Goal: Task Accomplishment & Management: Manage account settings

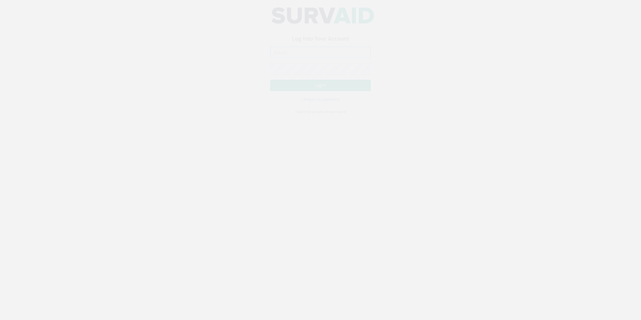
type input "[EMAIL_ADDRESS][DOMAIN_NAME]"
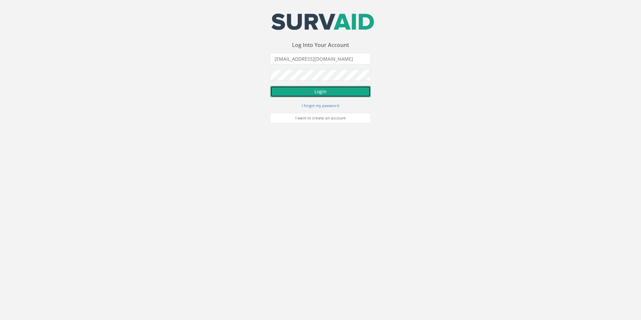
click at [303, 96] on button "Login" at bounding box center [320, 91] width 101 height 11
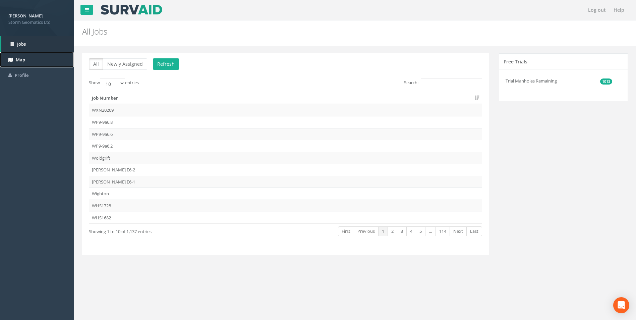
click at [49, 65] on link "Map" at bounding box center [37, 60] width 74 height 16
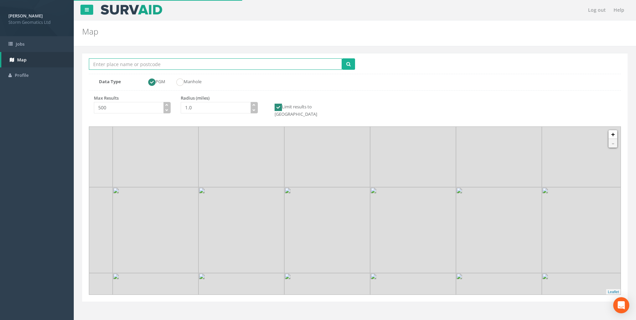
click at [114, 64] on input "Location Search Box" at bounding box center [215, 63] width 253 height 11
type input "rainham marshes"
click at [342, 58] on button "submit" at bounding box center [348, 63] width 13 height 11
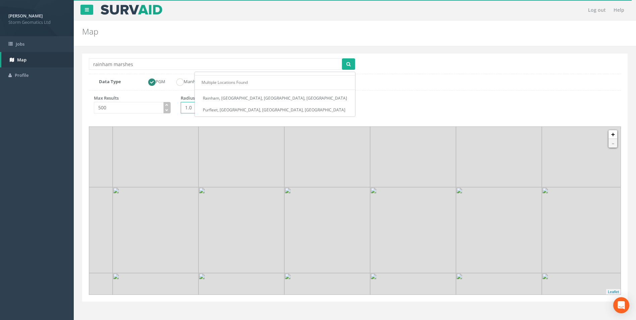
click at [188, 109] on input "1.0" at bounding box center [216, 107] width 70 height 11
type input "10.0"
click at [351, 65] on button "submit" at bounding box center [348, 63] width 13 height 11
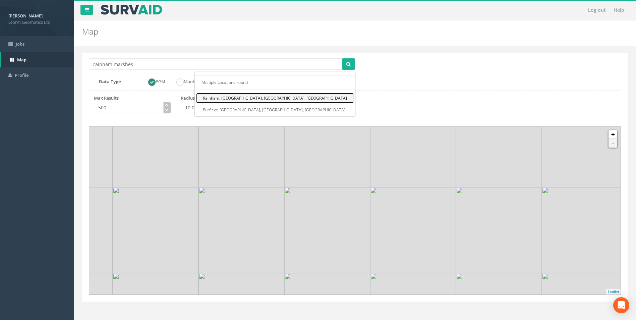
click at [333, 102] on link "Rainham, [GEOGRAPHIC_DATA], [GEOGRAPHIC_DATA], [GEOGRAPHIC_DATA]" at bounding box center [275, 98] width 158 height 10
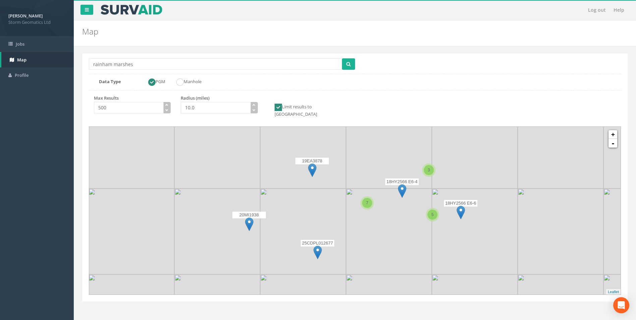
click at [313, 164] on img at bounding box center [312, 170] width 8 height 14
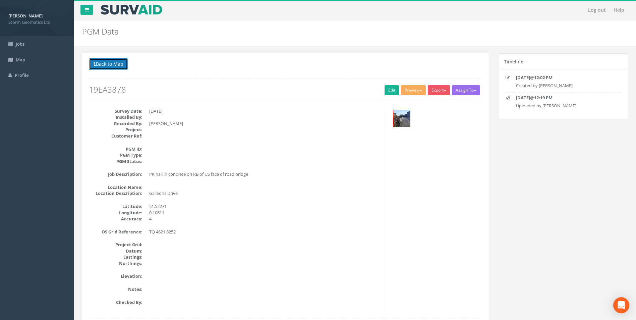
click at [101, 60] on button "Back to Map" at bounding box center [108, 63] width 39 height 11
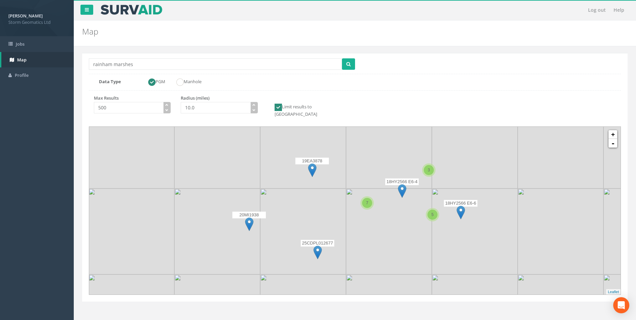
click at [247, 218] on img at bounding box center [249, 224] width 8 height 14
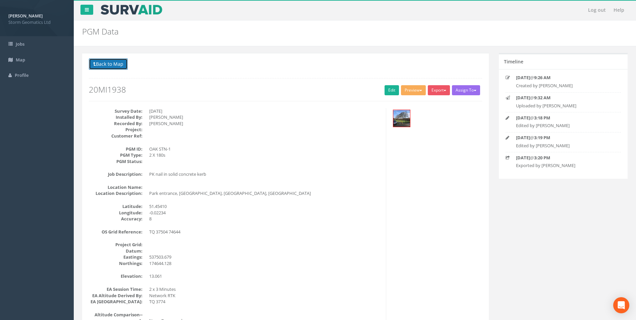
click at [115, 66] on button "Back to Map" at bounding box center [108, 63] width 39 height 11
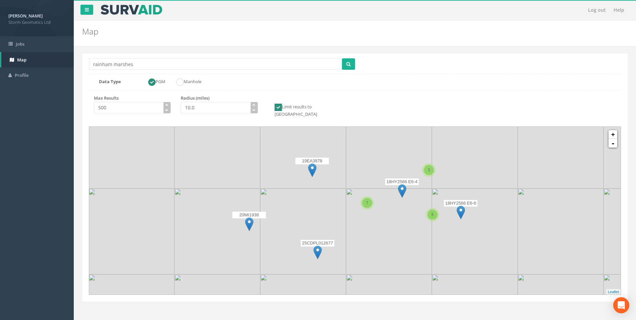
click at [315, 246] on img at bounding box center [318, 253] width 8 height 14
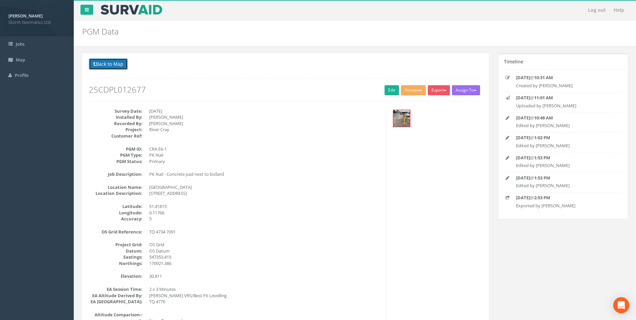
click at [122, 66] on button "Back to Map" at bounding box center [108, 63] width 39 height 11
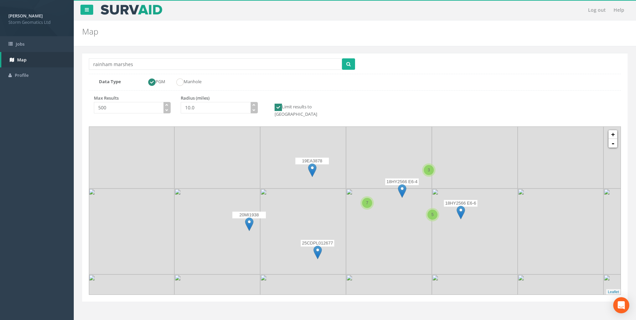
click at [404, 185] on img at bounding box center [402, 191] width 8 height 14
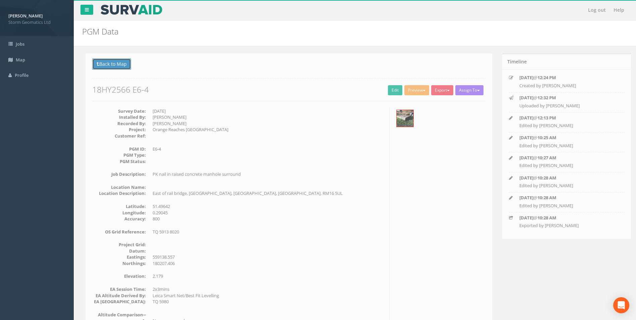
click at [113, 67] on button "Back to Map" at bounding box center [108, 63] width 39 height 11
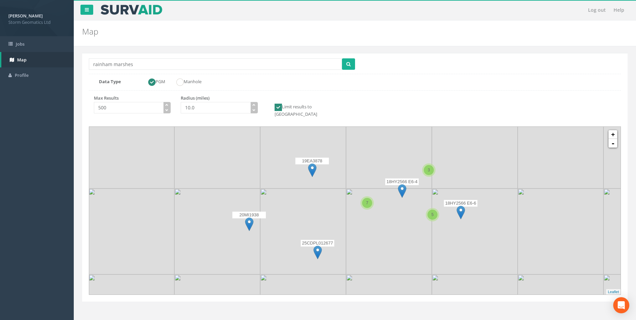
click at [459, 206] on img at bounding box center [461, 213] width 8 height 14
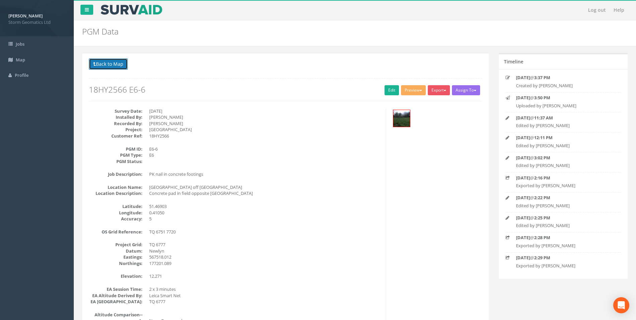
click at [110, 66] on button "Back to Map" at bounding box center [108, 63] width 39 height 11
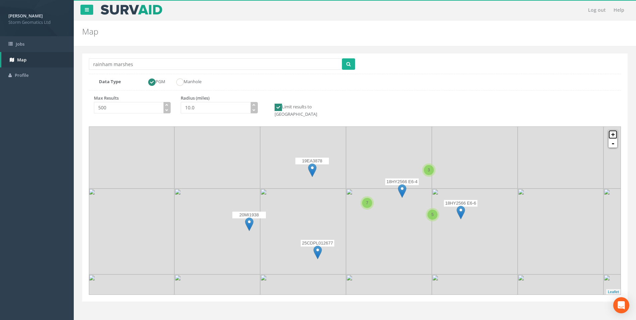
click at [615, 131] on link "+" at bounding box center [613, 134] width 9 height 9
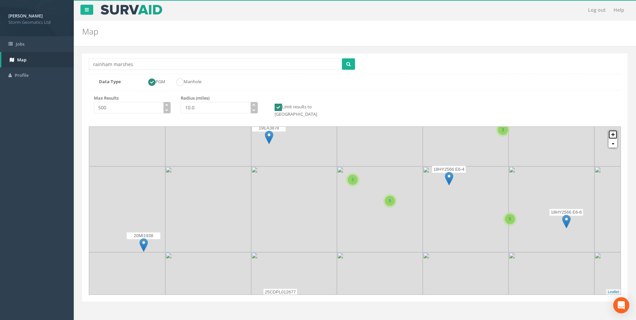
click at [615, 130] on link "+" at bounding box center [613, 134] width 9 height 9
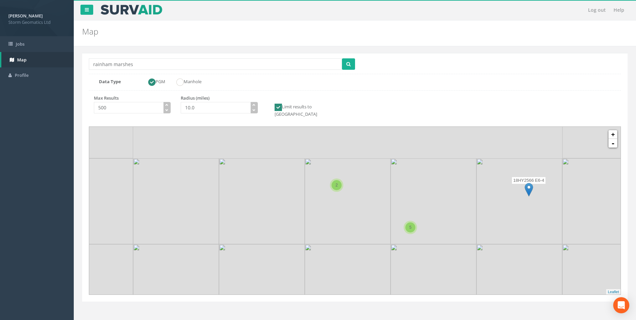
drag, startPoint x: 348, startPoint y: 193, endPoint x: 333, endPoint y: 232, distance: 42.5
click at [333, 232] on icon at bounding box center [341, 247] width 554 height 175
click at [613, 130] on link "+" at bounding box center [613, 134] width 9 height 9
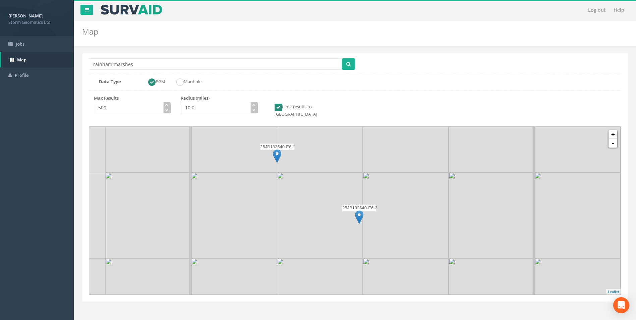
drag, startPoint x: 377, startPoint y: 203, endPoint x: 406, endPoint y: 266, distance: 68.9
click at [406, 266] on icon at bounding box center [392, 296] width 554 height 175
click at [278, 151] on img at bounding box center [277, 157] width 8 height 14
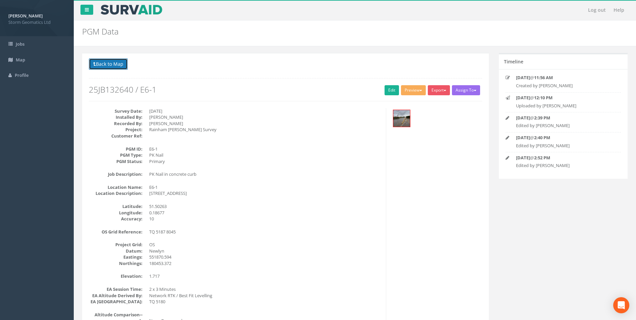
click at [128, 67] on button "Back to Map" at bounding box center [108, 63] width 39 height 11
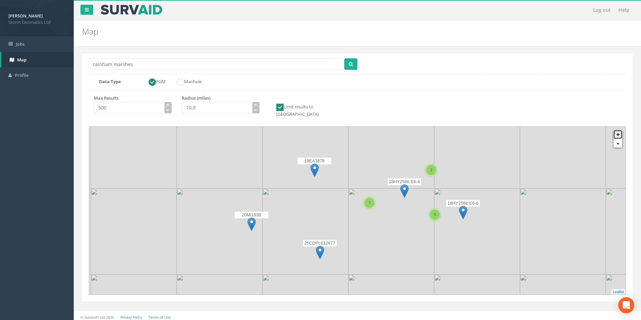
click at [620, 130] on link "+" at bounding box center [618, 134] width 9 height 9
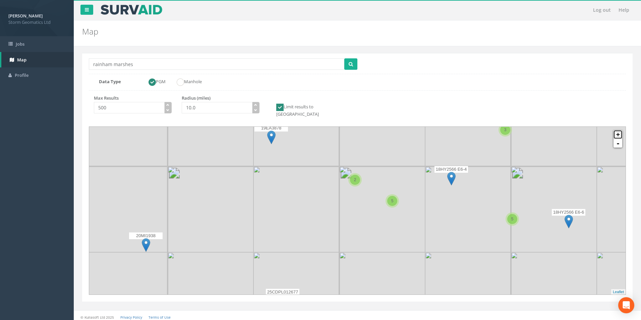
click at [620, 130] on link "+" at bounding box center [618, 134] width 9 height 9
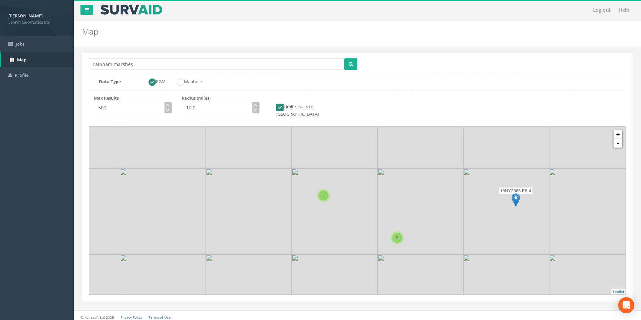
drag, startPoint x: 361, startPoint y: 202, endPoint x: 328, endPoint y: 249, distance: 56.8
click at [329, 249] on icon at bounding box center [328, 257] width 559 height 175
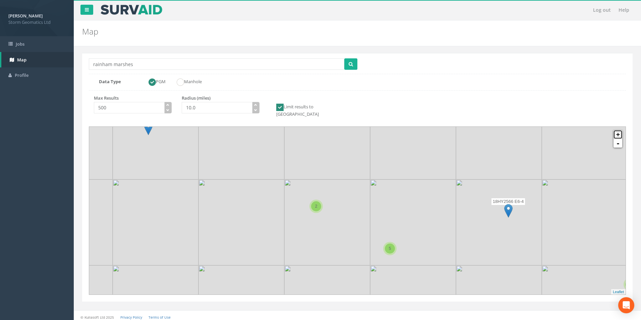
click at [616, 130] on link "+" at bounding box center [618, 134] width 9 height 9
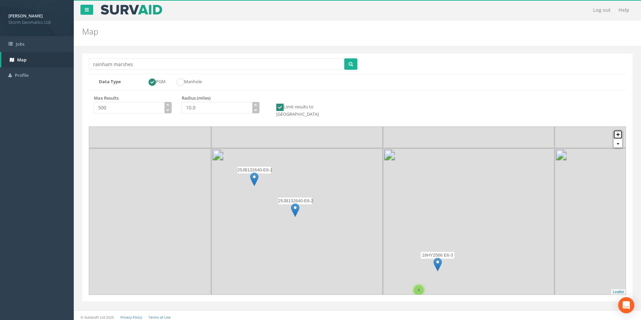
click at [616, 130] on link "+" at bounding box center [618, 134] width 9 height 9
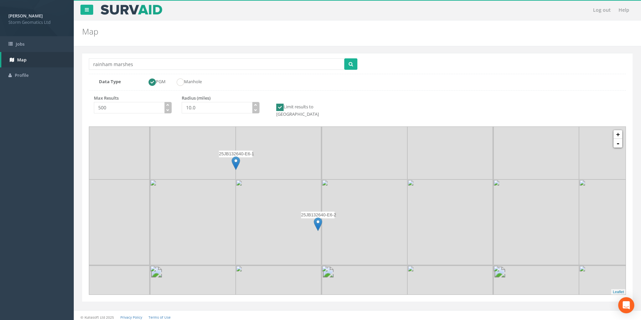
drag, startPoint x: 321, startPoint y: 228, endPoint x: 432, endPoint y: 240, distance: 111.7
click at [432, 240] on icon at bounding box center [442, 218] width 559 height 175
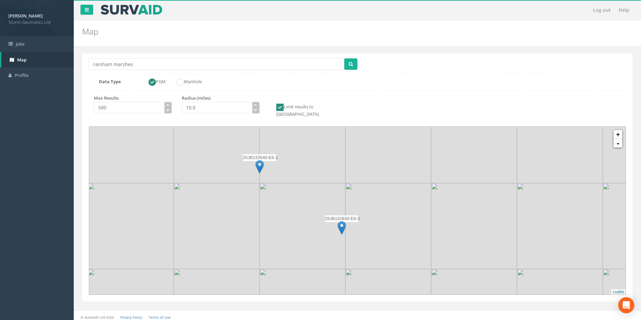
click at [343, 221] on img at bounding box center [342, 228] width 8 height 14
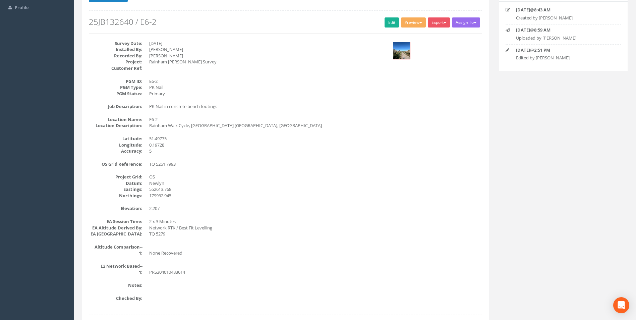
scroll to position [34, 0]
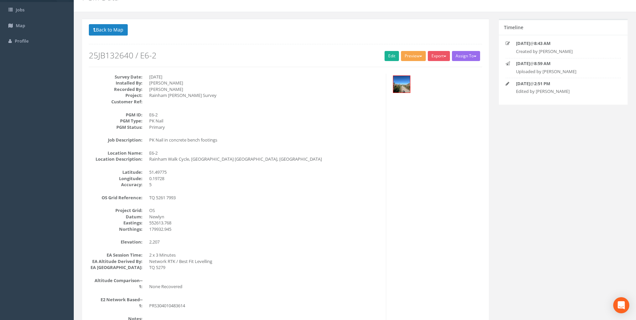
click at [409, 59] on button "Preview" at bounding box center [413, 56] width 25 height 10
click at [408, 67] on link "Storm Geomatics" at bounding box center [400, 70] width 53 height 10
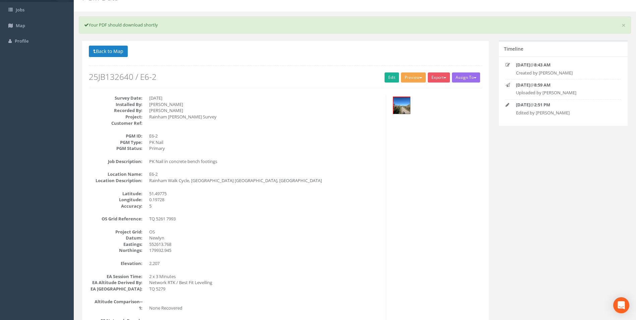
click at [405, 80] on button "Preview" at bounding box center [413, 77] width 25 height 10
click at [120, 50] on button "Back to Map" at bounding box center [108, 51] width 39 height 11
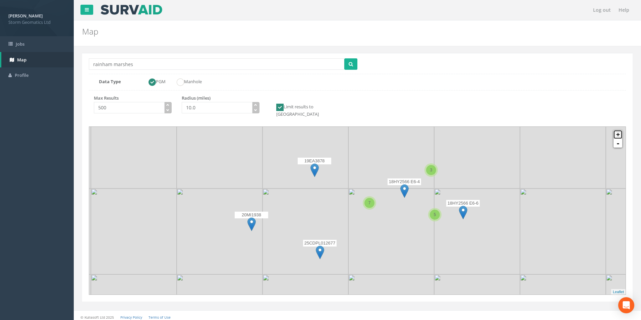
click at [620, 131] on link "+" at bounding box center [618, 134] width 9 height 9
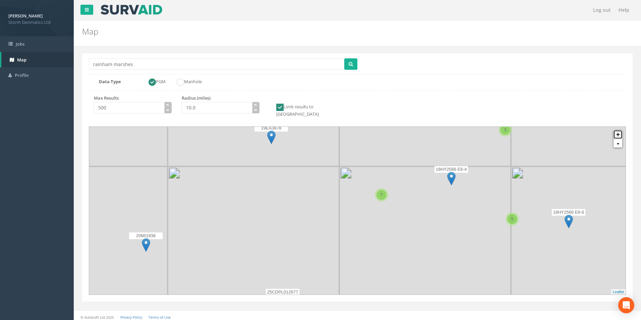
click at [620, 131] on link "+" at bounding box center [618, 134] width 9 height 9
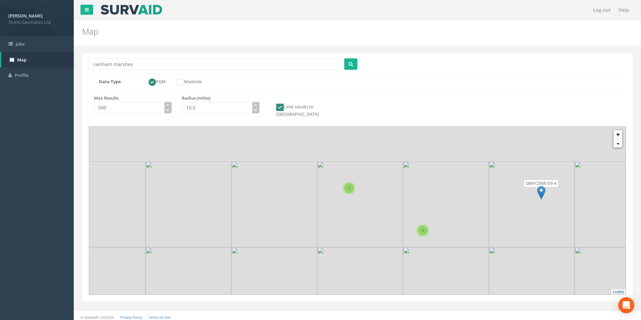
drag, startPoint x: 305, startPoint y: 181, endPoint x: 298, endPoint y: 247, distance: 66.4
click at [298, 247] on icon at bounding box center [353, 250] width 559 height 175
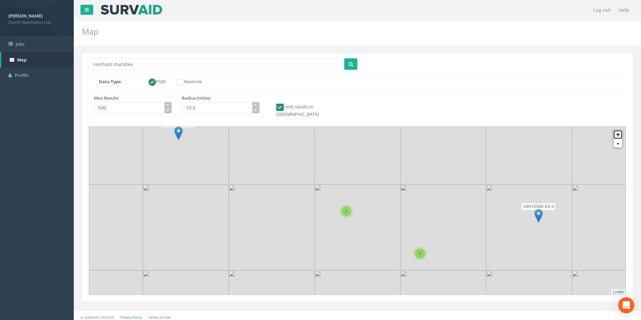
click at [617, 130] on link "+" at bounding box center [618, 134] width 9 height 9
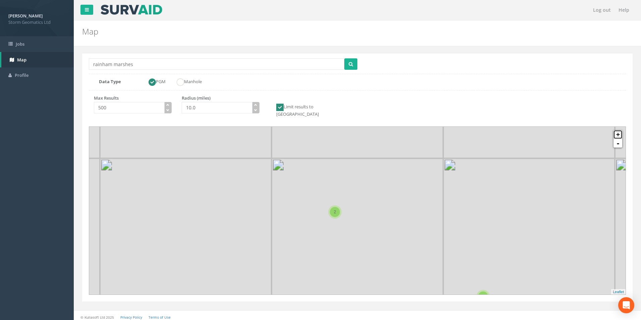
click at [617, 130] on link "+" at bounding box center [618, 134] width 9 height 9
click at [268, 169] on img at bounding box center [272, 176] width 8 height 14
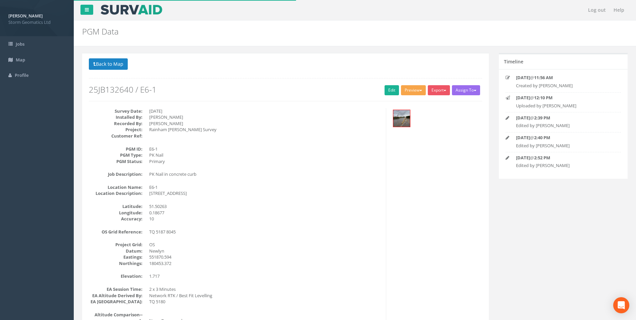
click at [403, 93] on button "Preview" at bounding box center [413, 90] width 25 height 10
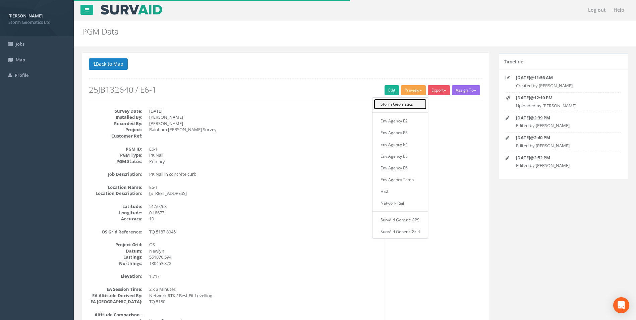
click at [400, 102] on link "Storm Geomatics" at bounding box center [400, 104] width 53 height 10
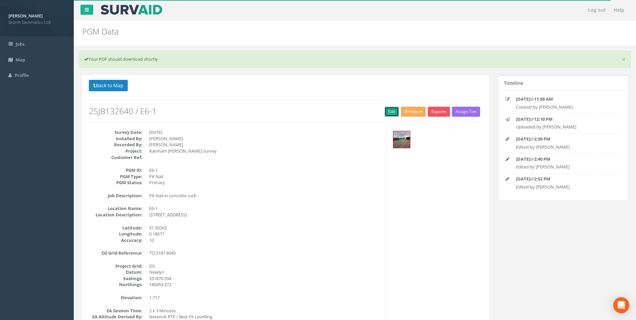
click at [386, 112] on link "Edit" at bounding box center [392, 112] width 14 height 10
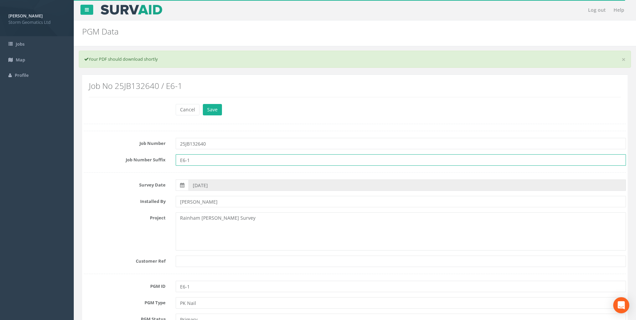
click at [179, 161] on input "E6-1" at bounding box center [401, 159] width 451 height 11
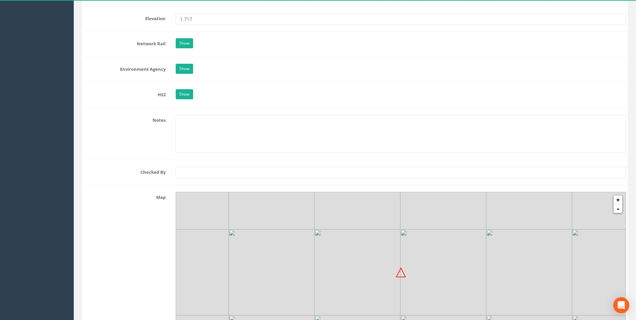
scroll to position [570, 0]
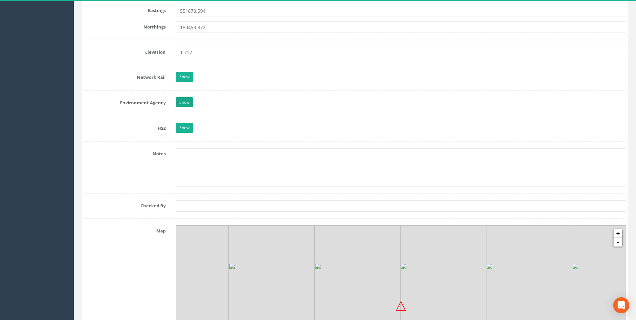
type input "RAI E6-1"
click at [185, 107] on link "Show" at bounding box center [184, 102] width 17 height 10
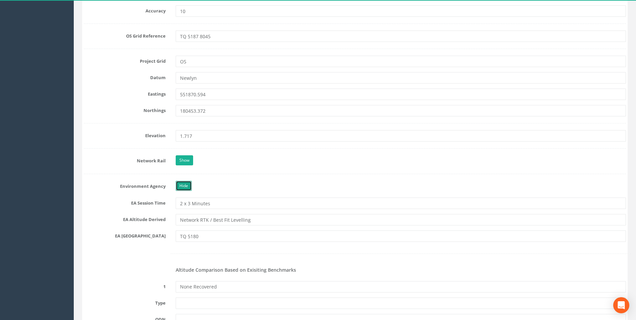
scroll to position [470, 0]
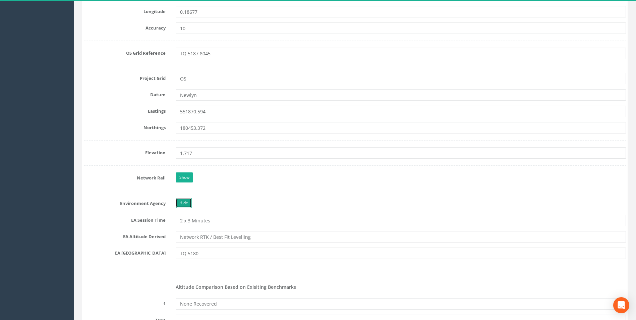
click at [179, 205] on link "Hide" at bounding box center [184, 203] width 16 height 10
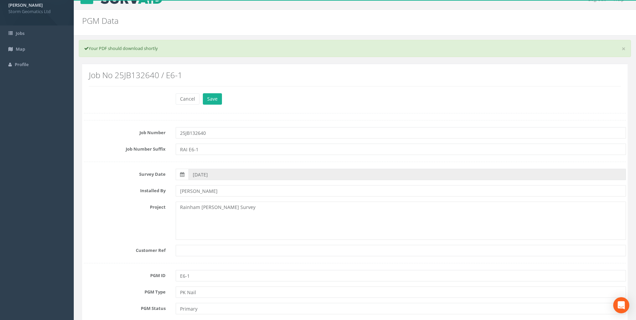
scroll to position [0, 0]
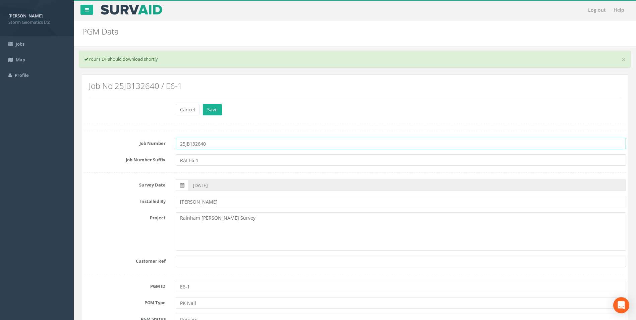
drag, startPoint x: 231, startPoint y: 146, endPoint x: 133, endPoint y: 145, distance: 98.6
click at [133, 145] on div "Job Number 25JB132640" at bounding box center [355, 143] width 553 height 11
type input "J03297"
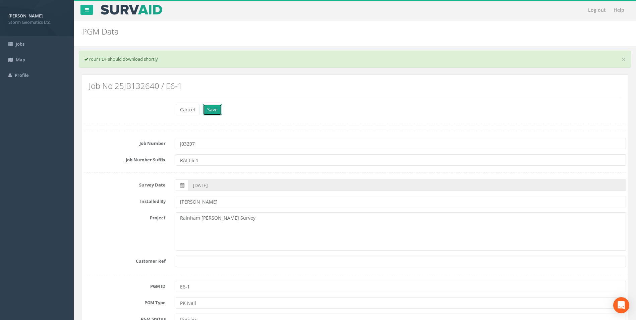
click at [214, 108] on button "Save" at bounding box center [212, 109] width 19 height 11
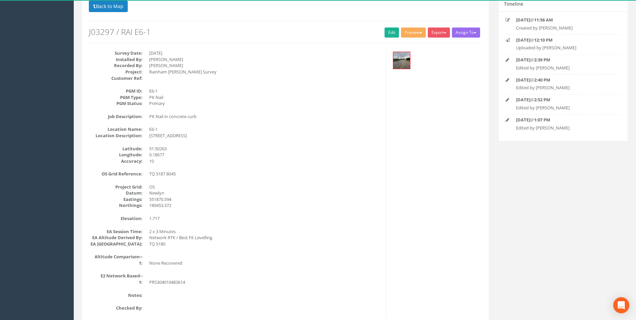
scroll to position [67, 0]
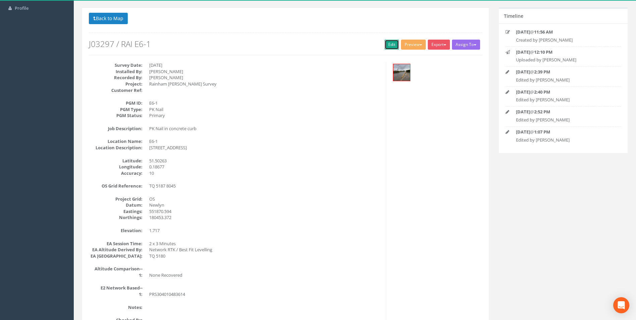
click at [385, 48] on link "Edit" at bounding box center [392, 45] width 14 height 10
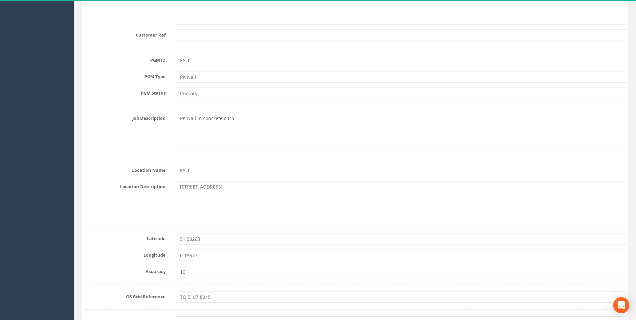
scroll to position [235, 0]
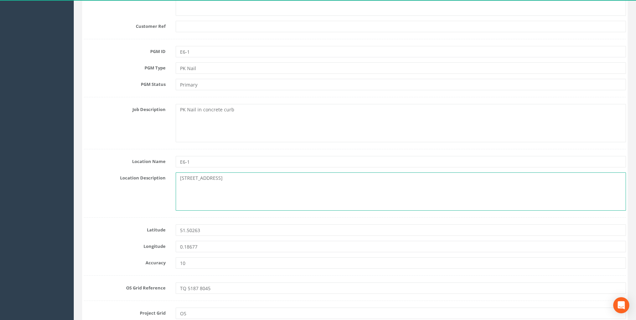
click at [239, 186] on textarea "[STREET_ADDRESS]" at bounding box center [401, 191] width 451 height 38
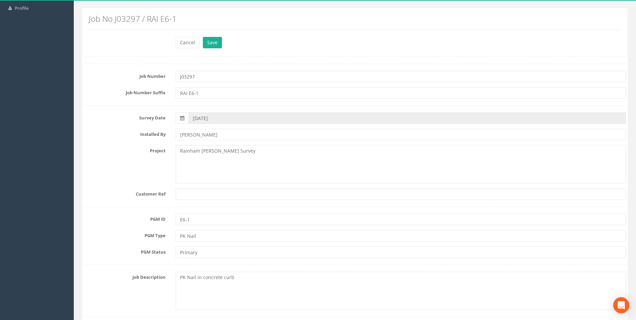
scroll to position [0, 0]
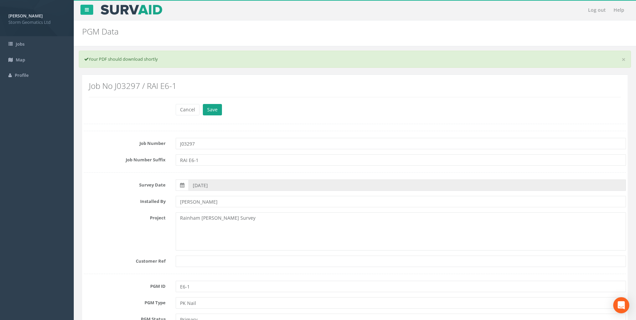
type textarea "[STREET_ADDRESS]"
click at [208, 111] on button "Save" at bounding box center [212, 109] width 19 height 11
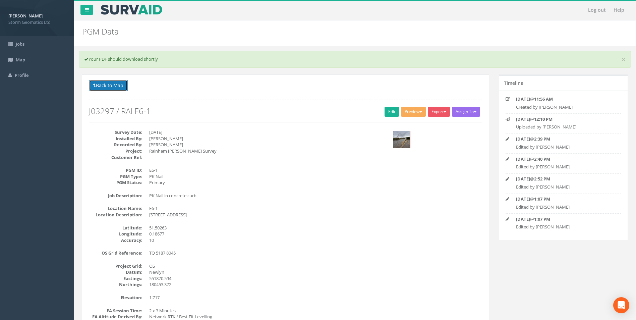
click at [113, 90] on button "Back to Map" at bounding box center [108, 85] width 39 height 11
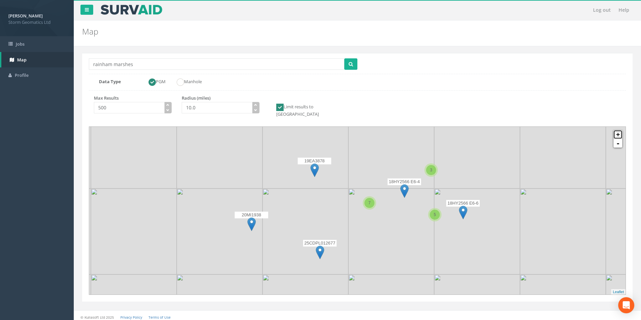
click at [618, 130] on link "+" at bounding box center [618, 134] width 9 height 9
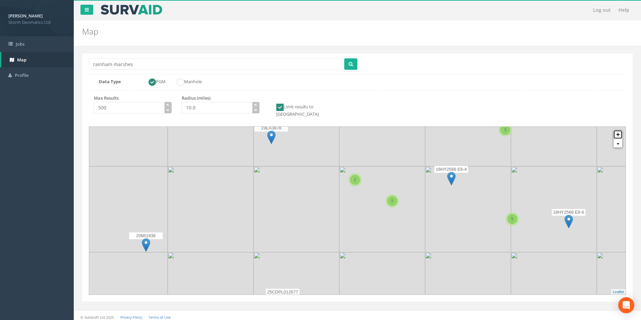
click at [618, 130] on link "+" at bounding box center [618, 134] width 9 height 9
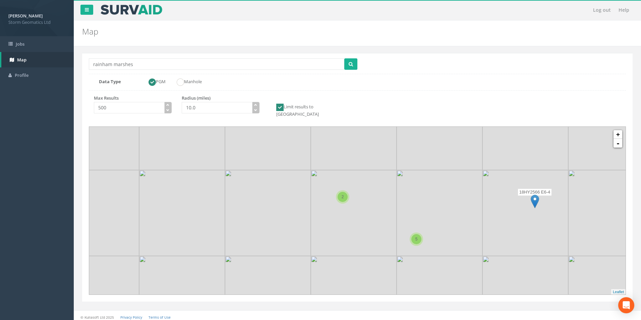
drag, startPoint x: 385, startPoint y: 178, endPoint x: 375, endPoint y: 229, distance: 52.0
click at [373, 230] on img at bounding box center [354, 213] width 86 height 86
click at [620, 131] on link "+" at bounding box center [618, 134] width 9 height 9
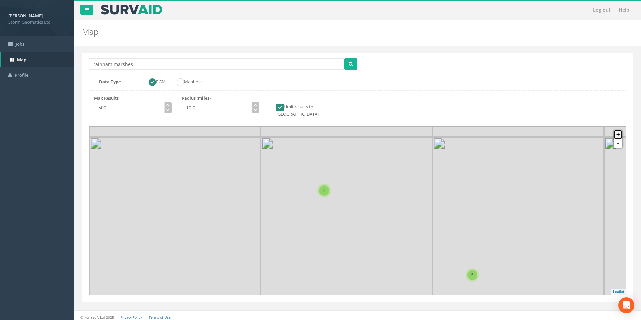
click at [620, 131] on link "+" at bounding box center [618, 134] width 9 height 9
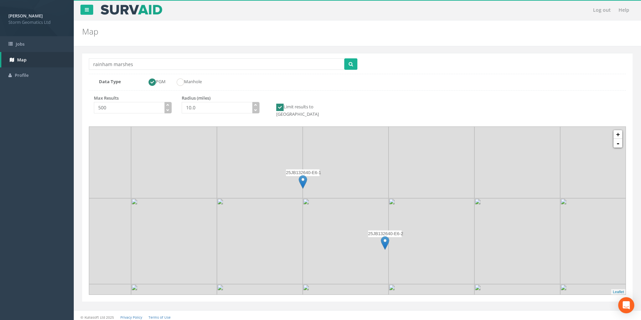
drag, startPoint x: 331, startPoint y: 151, endPoint x: 386, endPoint y: 204, distance: 75.9
click at [386, 204] on img at bounding box center [346, 241] width 86 height 86
click at [387, 239] on img at bounding box center [385, 243] width 8 height 14
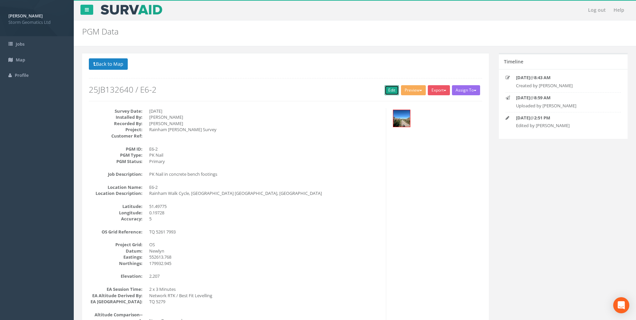
click at [385, 89] on link "Edit" at bounding box center [392, 90] width 14 height 10
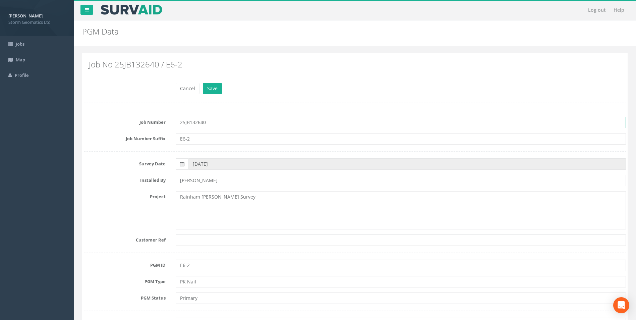
drag, startPoint x: 234, startPoint y: 126, endPoint x: 154, endPoint y: 124, distance: 80.6
click at [154, 124] on div "Job Number 25JB132640" at bounding box center [355, 122] width 553 height 11
type input "J03297"
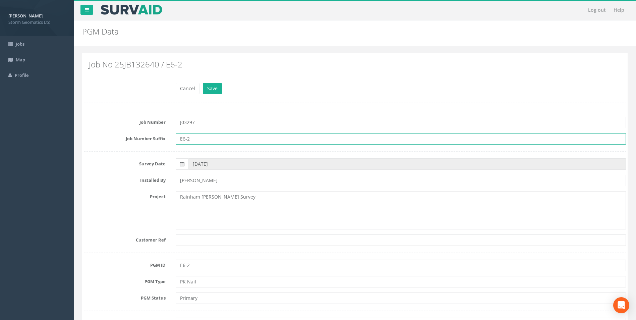
click at [232, 138] on input "E6-2" at bounding box center [401, 138] width 451 height 11
click at [178, 139] on input "E6-2" at bounding box center [401, 138] width 451 height 11
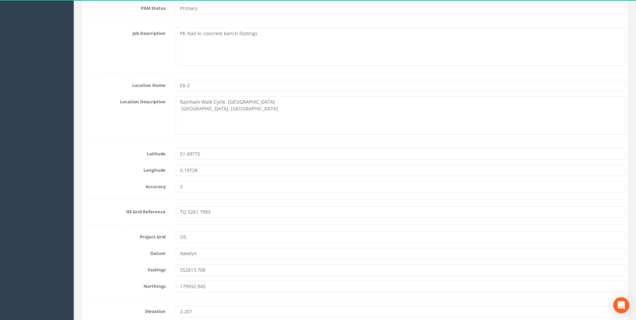
scroll to position [302, 0]
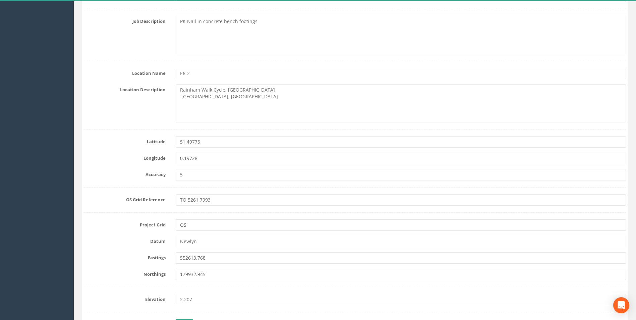
type input "RAI E6-2"
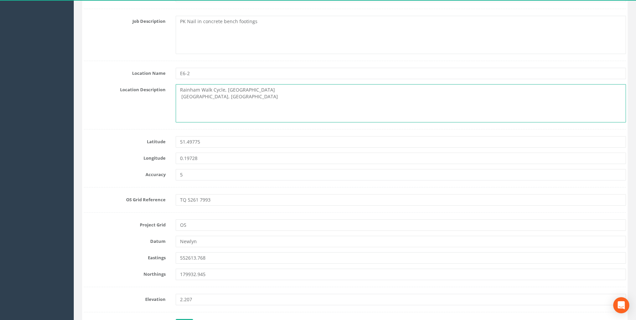
click at [180, 104] on textarea "Rainham Walk Cycle, [GEOGRAPHIC_DATA] [GEOGRAPHIC_DATA], [GEOGRAPHIC_DATA]" at bounding box center [401, 103] width 451 height 38
click at [182, 97] on textarea "Rainham Walk Cycle, [GEOGRAPHIC_DATA] [GEOGRAPHIC_DATA], [GEOGRAPHIC_DATA]" at bounding box center [401, 103] width 451 height 38
click at [243, 97] on textarea "Rainham Walk Cycle, [GEOGRAPHIC_DATA] [GEOGRAPHIC_DATA], [GEOGRAPHIC_DATA]" at bounding box center [401, 103] width 451 height 38
click at [295, 92] on textarea "Rainham Walk Cycle, [GEOGRAPHIC_DATA] [GEOGRAPHIC_DATA], [GEOGRAPHIC_DATA]" at bounding box center [401, 103] width 451 height 38
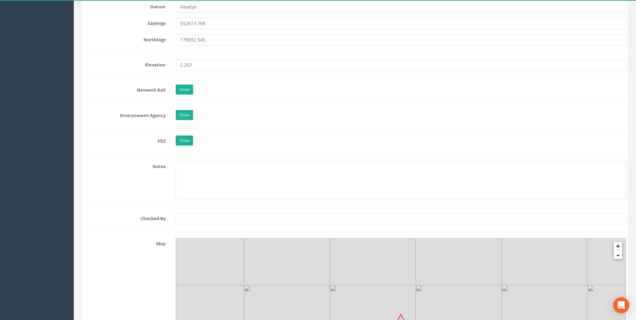
scroll to position [537, 0]
type textarea "Rainham Walk Cycle, [GEOGRAPHIC_DATA] [GEOGRAPHIC_DATA], [GEOGRAPHIC_DATA]"
click at [178, 118] on link "Show" at bounding box center [184, 115] width 17 height 10
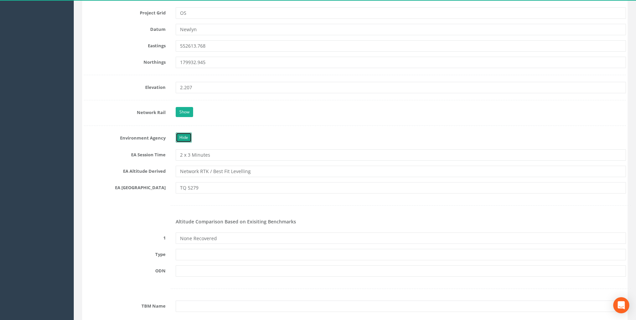
scroll to position [503, 0]
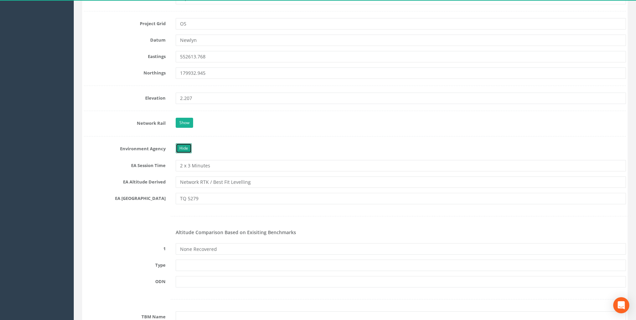
click at [184, 149] on link "Hide" at bounding box center [184, 148] width 16 height 10
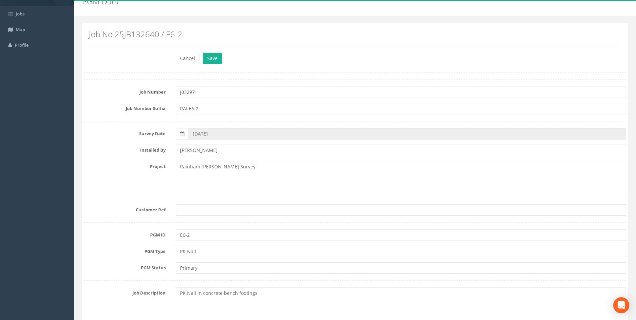
scroll to position [0, 0]
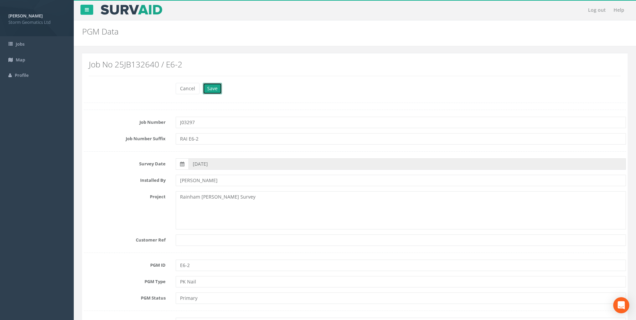
click at [216, 84] on button "Save" at bounding box center [212, 88] width 19 height 11
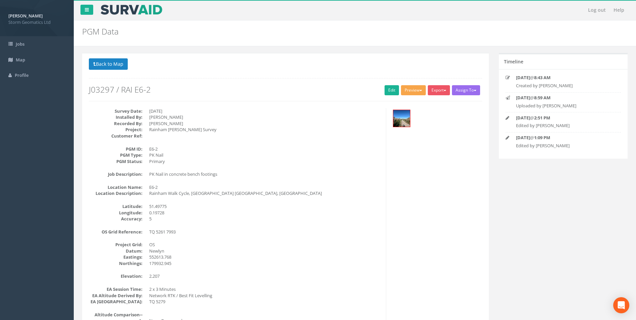
click at [408, 93] on button "Preview" at bounding box center [413, 90] width 25 height 10
click at [407, 100] on link "Storm Geomatics" at bounding box center [400, 104] width 53 height 10
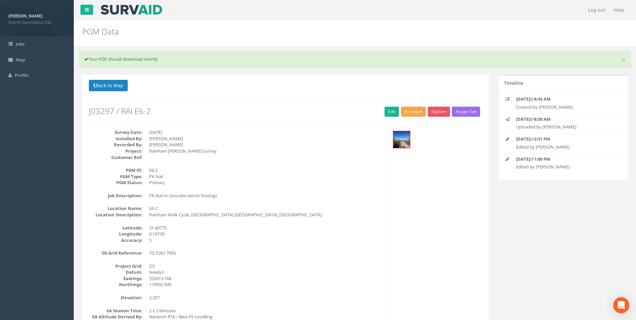
click at [406, 111] on button "Preview" at bounding box center [413, 112] width 25 height 10
click at [403, 125] on link "Storm Geomatics" at bounding box center [400, 125] width 53 height 10
click at [477, 192] on div "Survey Date: [DATE] Installed By: [PERSON_NAME] Recorded By: [PERSON_NAME] Proj…" at bounding box center [286, 263] width 404 height 268
click at [122, 84] on button "Back to Map" at bounding box center [108, 85] width 39 height 11
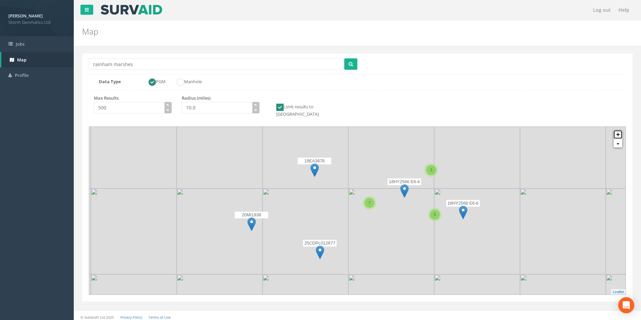
click at [619, 130] on link "+" at bounding box center [618, 134] width 9 height 9
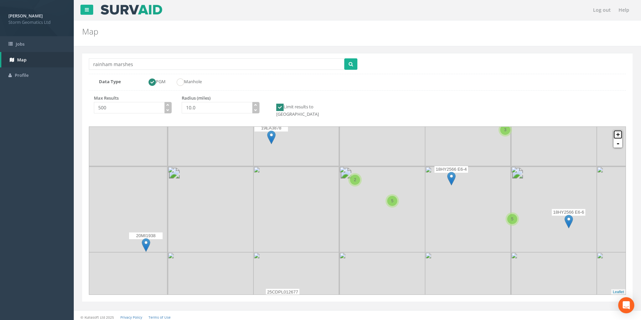
click at [619, 130] on link "+" at bounding box center [618, 134] width 9 height 9
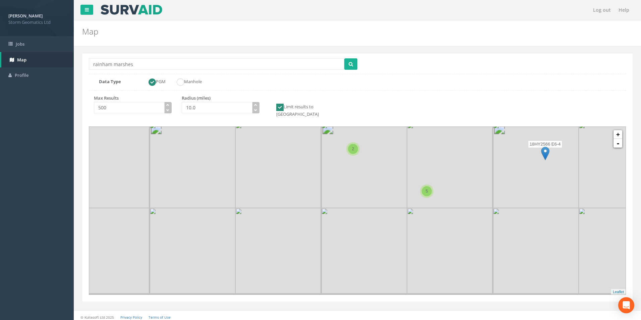
drag, startPoint x: 428, startPoint y: 160, endPoint x: 414, endPoint y: 201, distance: 42.9
click at [414, 201] on img at bounding box center [450, 165] width 86 height 86
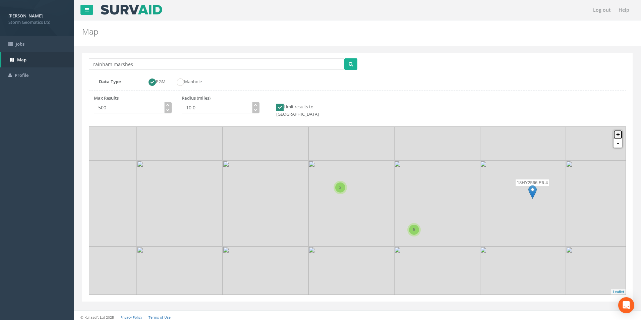
click at [616, 130] on link "+" at bounding box center [618, 134] width 9 height 9
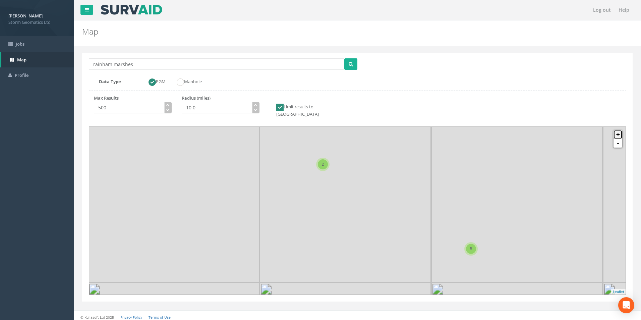
click at [616, 130] on link "+" at bounding box center [618, 134] width 9 height 9
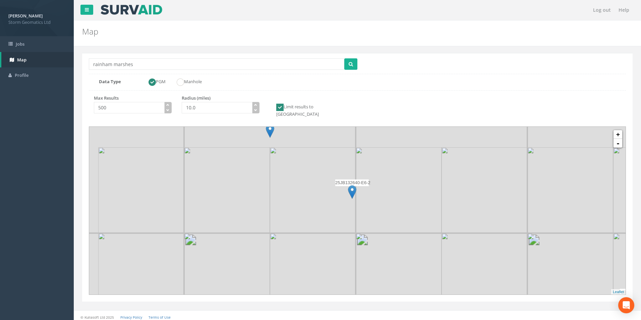
drag, startPoint x: 393, startPoint y: 210, endPoint x: 404, endPoint y: 248, distance: 40.0
click at [404, 233] on img at bounding box center [399, 190] width 86 height 86
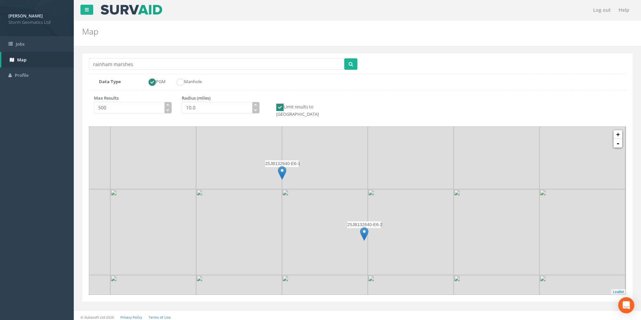
click at [392, 202] on img at bounding box center [411, 232] width 86 height 86
click at [284, 166] on img at bounding box center [282, 173] width 8 height 14
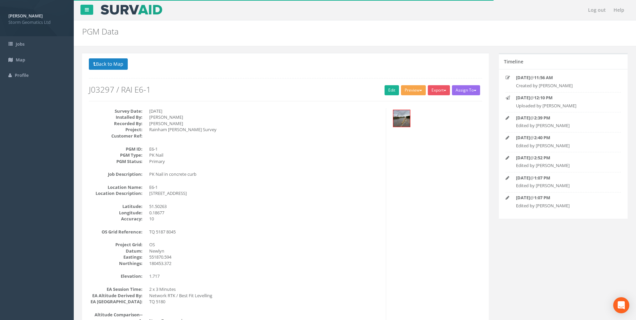
click at [419, 94] on button "Preview" at bounding box center [413, 90] width 25 height 10
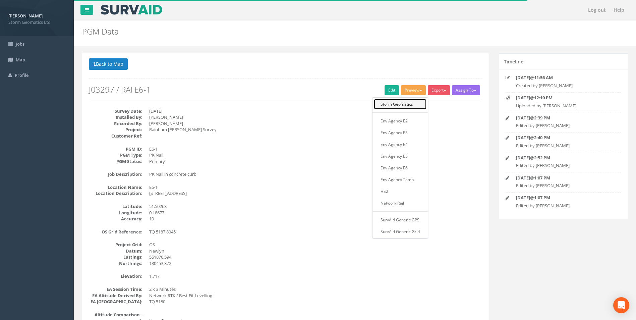
click at [413, 102] on link "Storm Geomatics" at bounding box center [400, 104] width 53 height 10
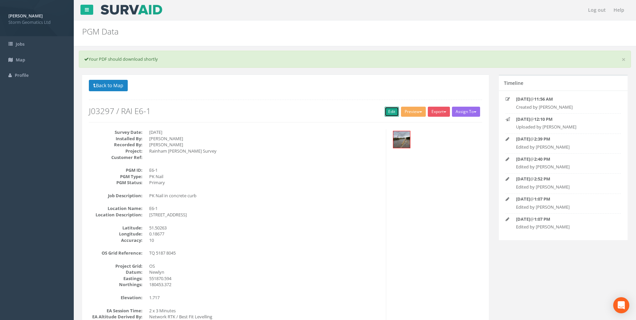
click at [385, 109] on link "Edit" at bounding box center [392, 112] width 14 height 10
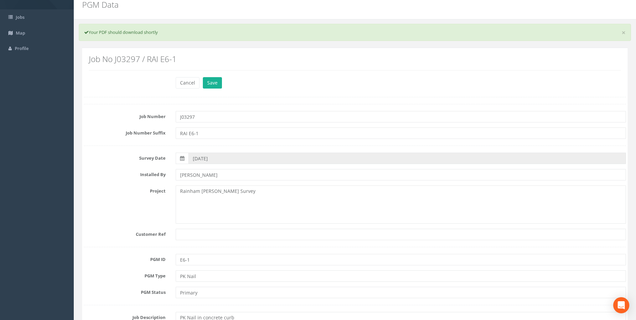
scroll to position [101, 0]
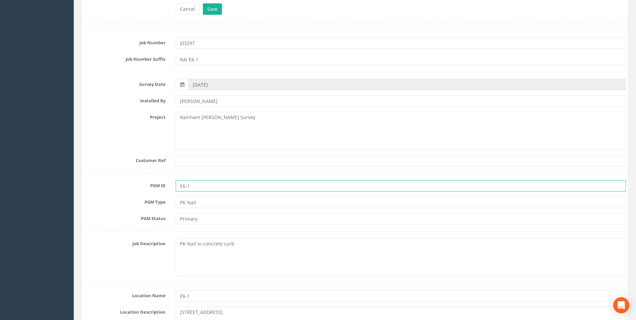
click at [179, 187] on input "E6-1" at bounding box center [401, 185] width 451 height 11
type input "RAI E6-1"
click at [209, 7] on button "Save" at bounding box center [212, 8] width 19 height 11
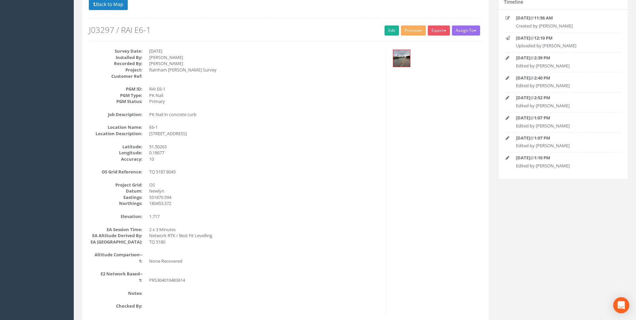
scroll to position [57, 0]
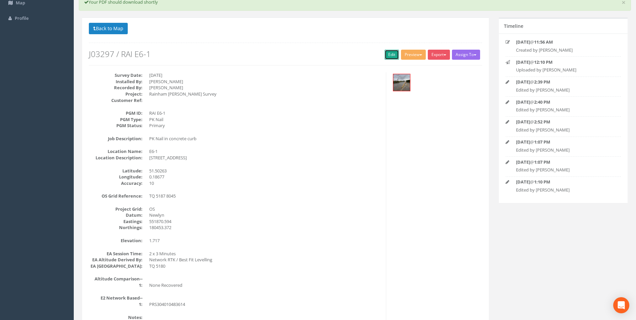
click at [390, 57] on link "Edit" at bounding box center [392, 55] width 14 height 10
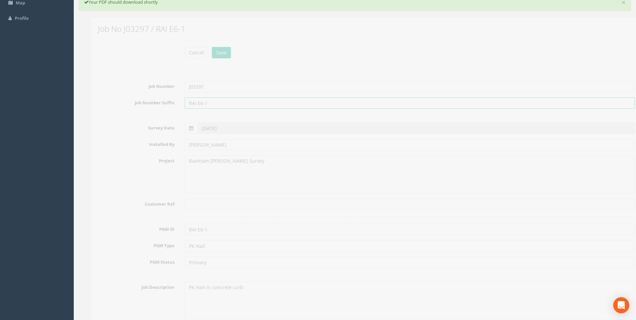
drag, startPoint x: 189, startPoint y: 103, endPoint x: 172, endPoint y: 103, distance: 16.1
click at [172, 103] on div "RAI E6-1" at bounding box center [401, 102] width 461 height 11
type input "E6-1"
click at [217, 55] on button "Save" at bounding box center [212, 52] width 19 height 11
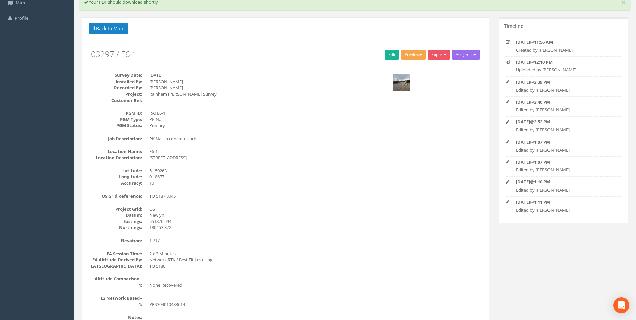
click at [407, 54] on button "Preview" at bounding box center [413, 55] width 25 height 10
click at [408, 66] on link "Storm Geomatics" at bounding box center [400, 68] width 53 height 10
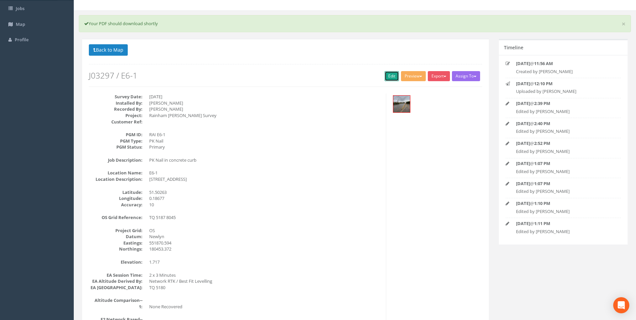
click at [392, 72] on link "Edit" at bounding box center [392, 76] width 14 height 10
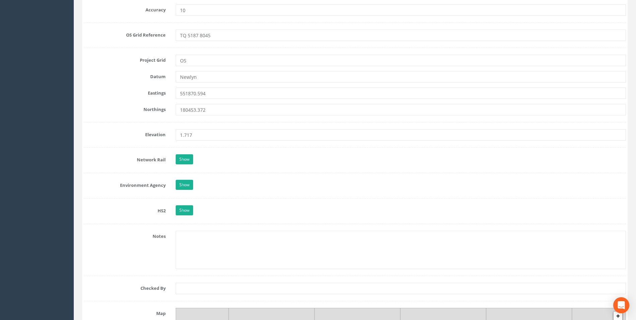
scroll to position [505, 0]
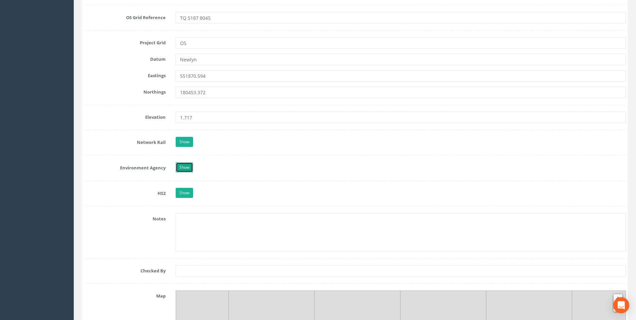
click at [192, 169] on link "Show" at bounding box center [184, 167] width 17 height 10
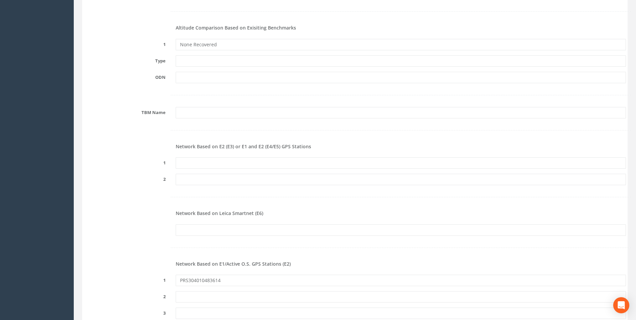
scroll to position [740, 0]
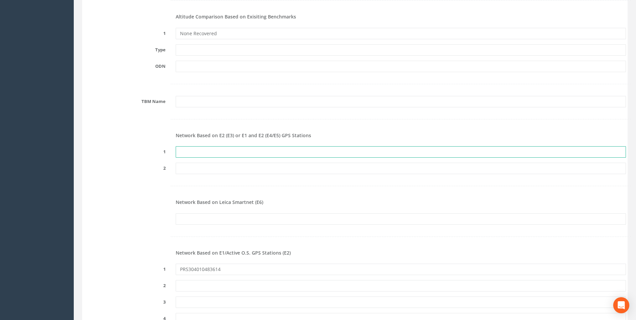
click at [203, 156] on input "text" at bounding box center [401, 151] width 451 height 11
click at [182, 153] on input "text" at bounding box center [401, 151] width 451 height 11
click at [217, 155] on input "text" at bounding box center [401, 151] width 451 height 11
type input "PRS304010483614"
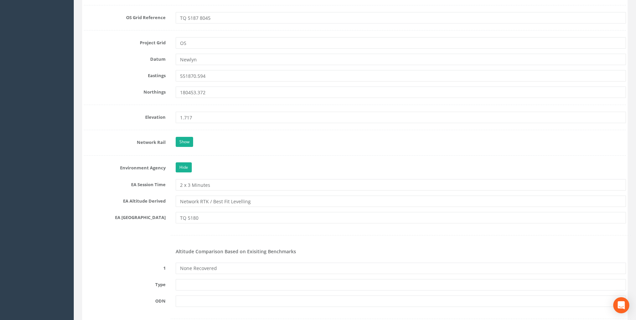
scroll to position [707, 0]
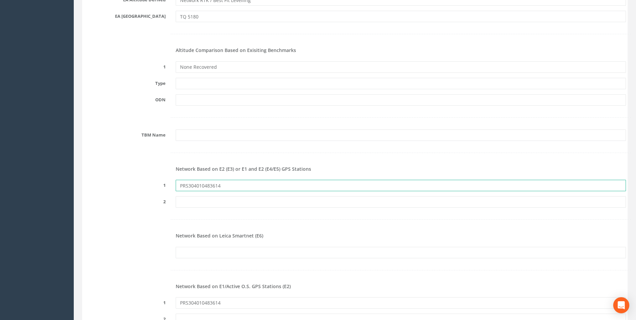
drag, startPoint x: 238, startPoint y: 189, endPoint x: 136, endPoint y: 186, distance: 101.7
click at [134, 186] on div "1 PRS304010483614" at bounding box center [355, 185] width 553 height 11
click at [378, 192] on form "Cancel Save Delete Job Number J03297 Job Number Suffix E6-1 Survey Date [DATE] …" at bounding box center [355, 150] width 542 height 1507
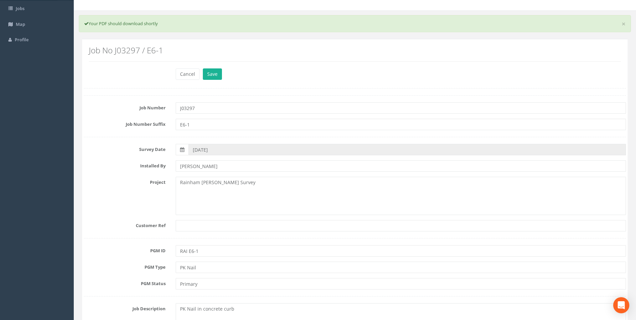
scroll to position [0, 0]
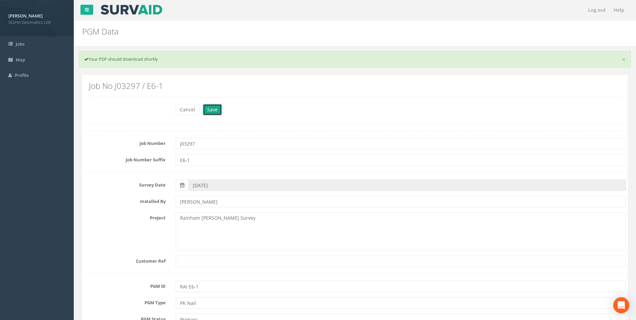
click at [214, 110] on button "Save" at bounding box center [212, 109] width 19 height 11
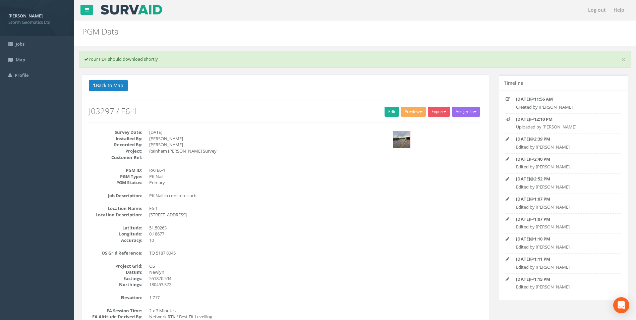
click at [307, 28] on h2 "PGM Data" at bounding box center [308, 31] width 453 height 9
click at [420, 111] on span "button" at bounding box center [421, 111] width 3 height 1
click at [408, 128] on link "Storm Geomatics" at bounding box center [400, 125] width 53 height 10
click at [98, 83] on button "Back to Map" at bounding box center [108, 85] width 39 height 11
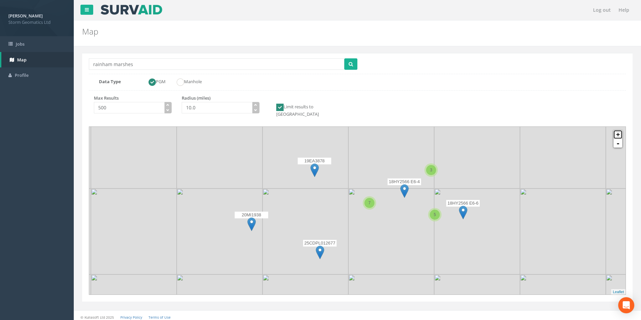
click at [616, 130] on link "+" at bounding box center [618, 134] width 9 height 9
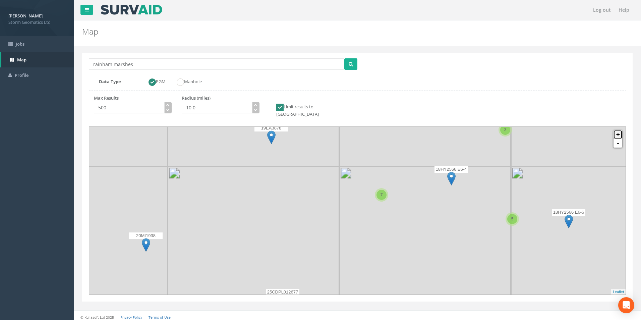
click at [616, 130] on link "+" at bounding box center [618, 134] width 9 height 9
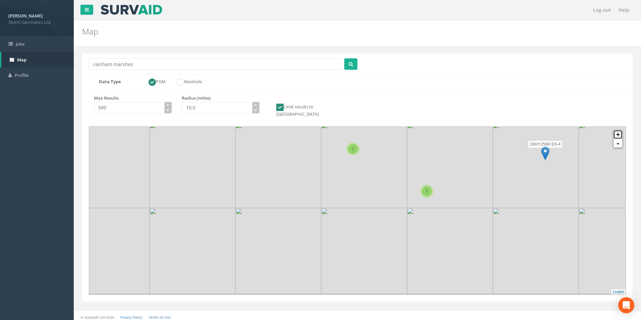
click at [619, 130] on link "+" at bounding box center [618, 134] width 9 height 9
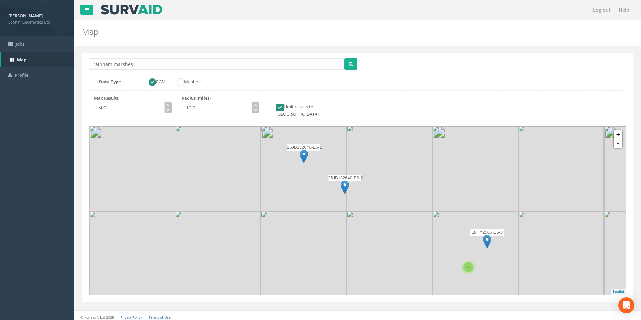
drag, startPoint x: 382, startPoint y: 204, endPoint x: 359, endPoint y: 259, distance: 59.9
click at [363, 272] on img at bounding box center [390, 254] width 86 height 86
click at [341, 185] on img at bounding box center [343, 192] width 8 height 14
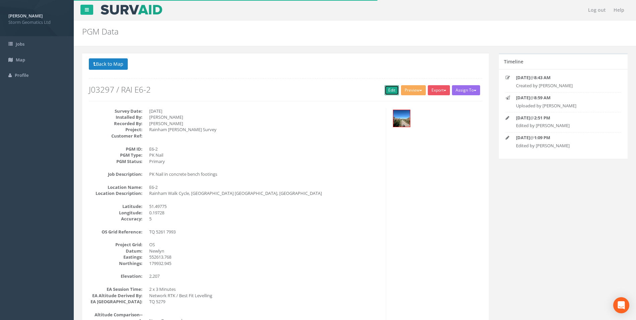
click at [385, 91] on link "Edit" at bounding box center [392, 90] width 14 height 10
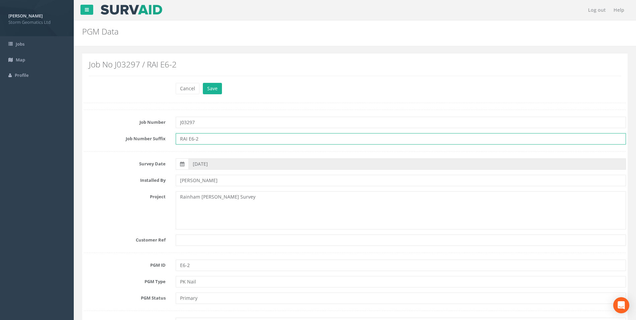
drag, startPoint x: 188, startPoint y: 139, endPoint x: 164, endPoint y: 140, distance: 24.2
click at [164, 140] on div "Job Number Suffix RAI E6-2" at bounding box center [355, 138] width 553 height 11
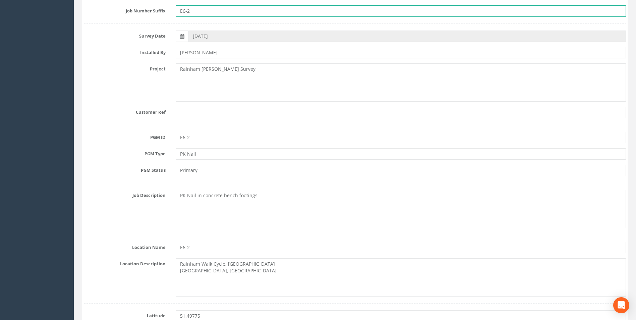
scroll to position [134, 0]
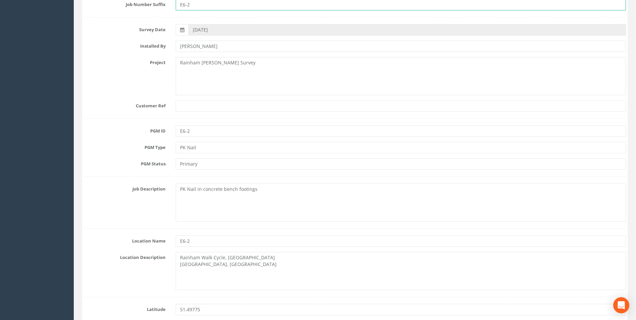
type input "E6-2"
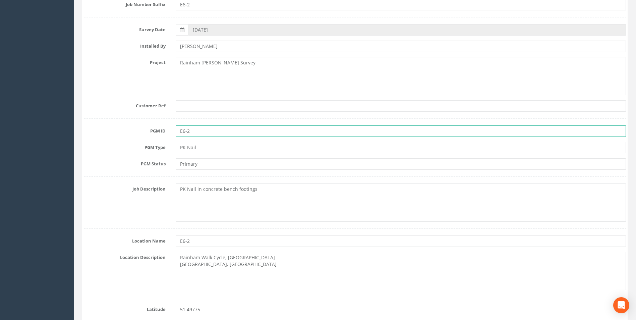
click at [180, 132] on input "E6-2" at bounding box center [401, 130] width 451 height 11
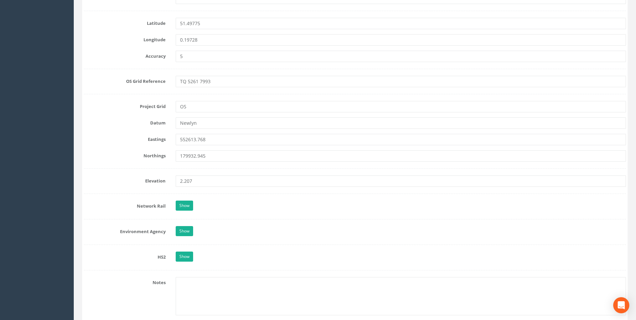
scroll to position [436, 0]
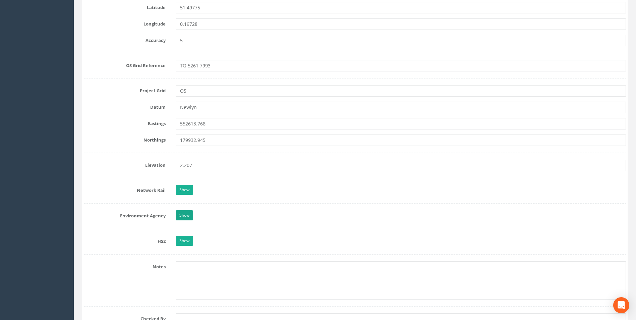
type input "RAI E6-2"
click at [192, 215] on link "Show" at bounding box center [184, 215] width 17 height 10
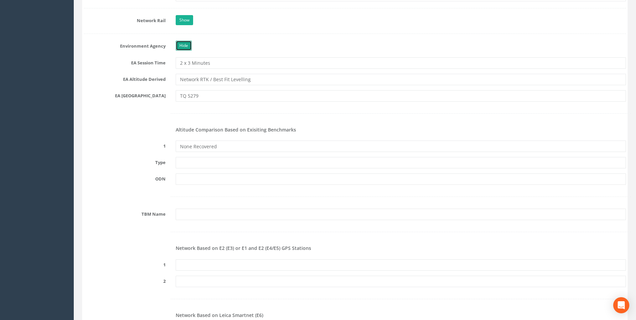
scroll to position [671, 0]
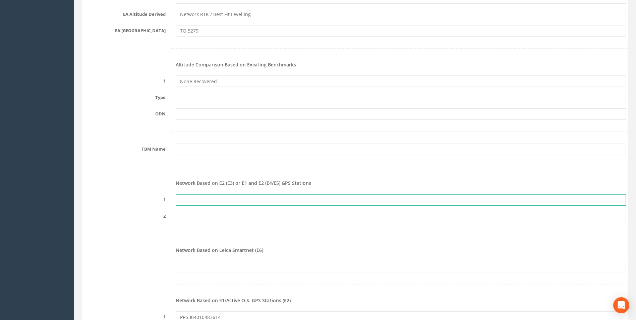
click at [205, 203] on input "text" at bounding box center [401, 199] width 451 height 11
type input "PRS304010483614"
click at [125, 172] on div at bounding box center [355, 167] width 553 height 14
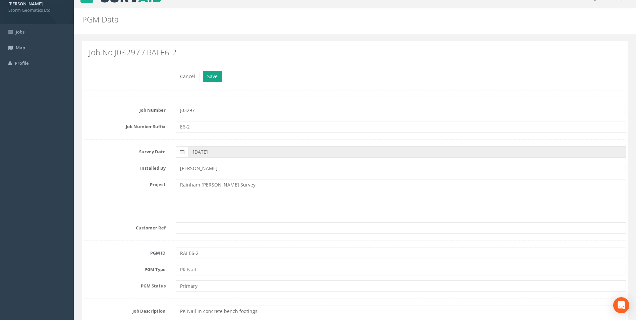
scroll to position [0, 0]
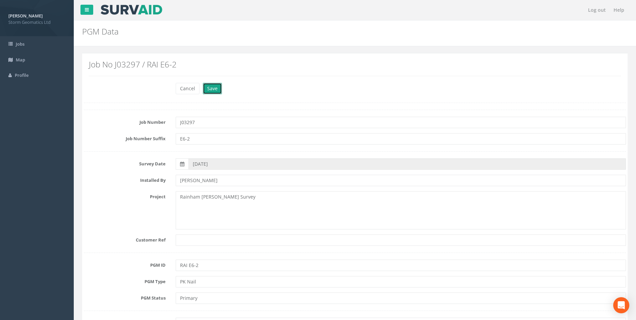
click at [216, 89] on button "Save" at bounding box center [212, 88] width 19 height 11
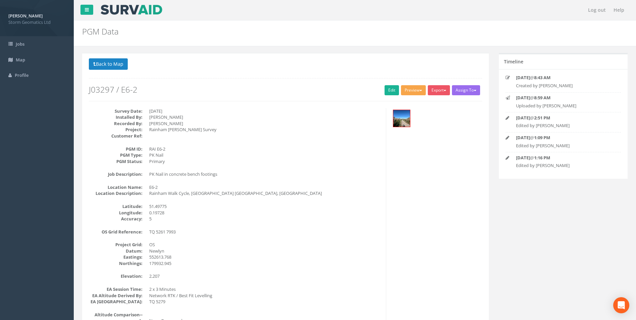
click at [419, 89] on button "Preview" at bounding box center [413, 90] width 25 height 10
click at [412, 105] on link "Storm Geomatics" at bounding box center [400, 104] width 53 height 10
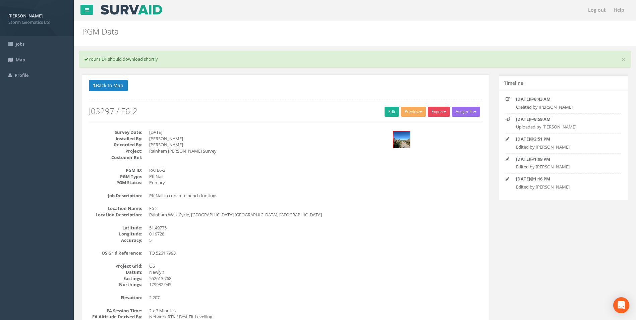
click at [431, 114] on button "Export" at bounding box center [439, 112] width 22 height 10
click at [430, 124] on link "Storm Geomatics" at bounding box center [424, 125] width 53 height 10
click at [313, 100] on div "Back to 25JB132640 PGMs Back to Map Assign To No Companies Added Export Storm G…" at bounding box center [286, 101] width 394 height 43
click at [432, 114] on button "Export" at bounding box center [439, 112] width 22 height 10
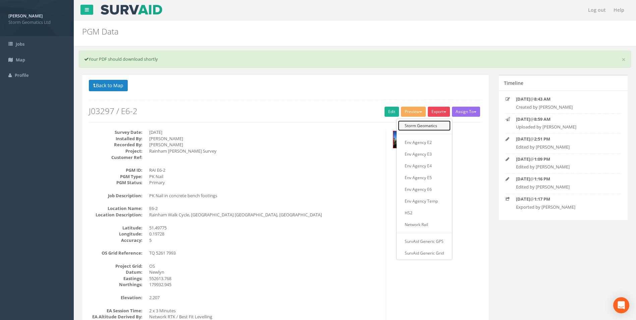
click at [435, 123] on link "Storm Geomatics" at bounding box center [424, 125] width 53 height 10
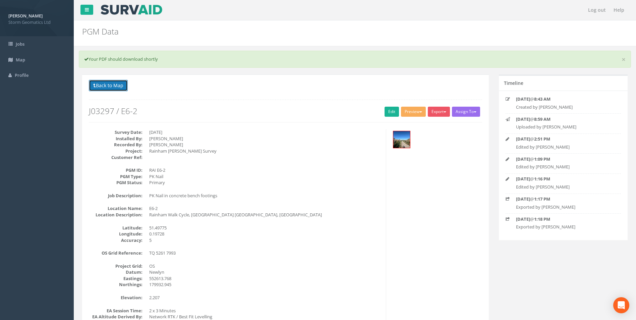
click at [96, 86] on button "Back to Map" at bounding box center [108, 85] width 39 height 11
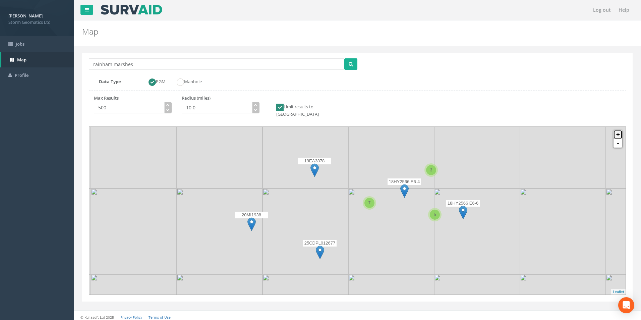
click at [620, 130] on link "+" at bounding box center [618, 134] width 9 height 9
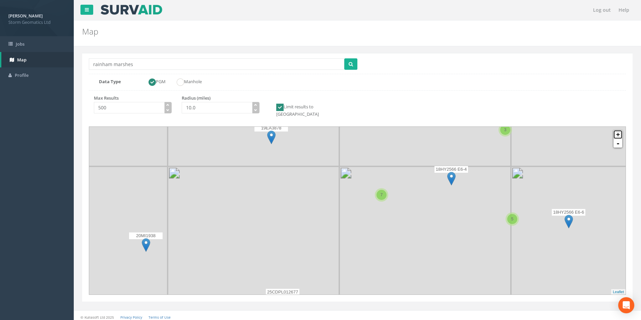
click at [620, 130] on link "+" at bounding box center [618, 134] width 9 height 9
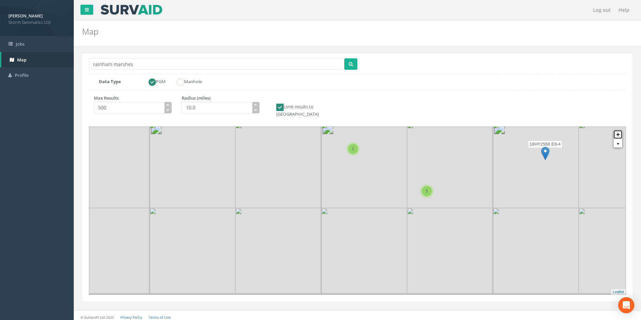
click at [620, 130] on link "+" at bounding box center [618, 134] width 9 height 9
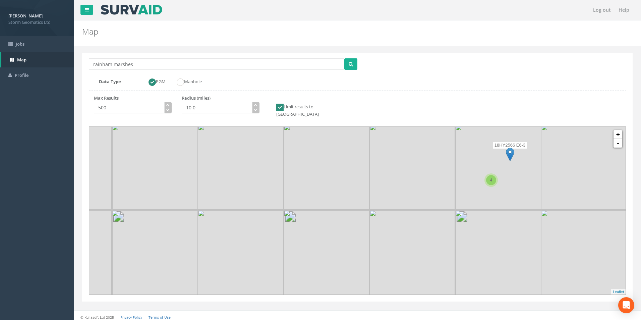
drag, startPoint x: 341, startPoint y: 181, endPoint x: 326, endPoint y: 227, distance: 48.5
click at [326, 210] on img at bounding box center [327, 167] width 86 height 86
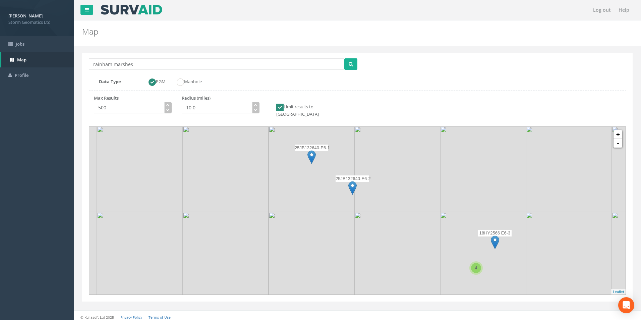
drag, startPoint x: 316, startPoint y: 157, endPoint x: 315, endPoint y: 219, distance: 61.7
click at [316, 212] on img at bounding box center [312, 169] width 86 height 86
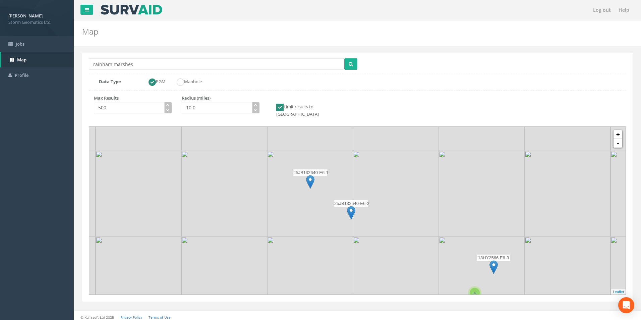
click at [309, 178] on img at bounding box center [310, 182] width 8 height 14
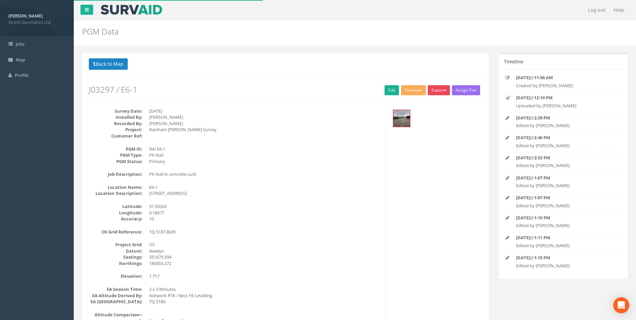
click at [436, 91] on button "Export" at bounding box center [439, 90] width 22 height 10
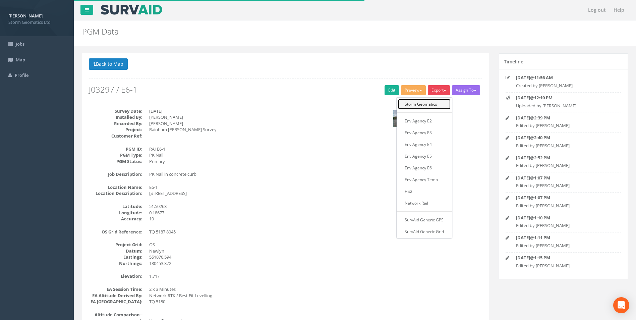
click at [437, 104] on link "Storm Geomatics" at bounding box center [424, 104] width 53 height 10
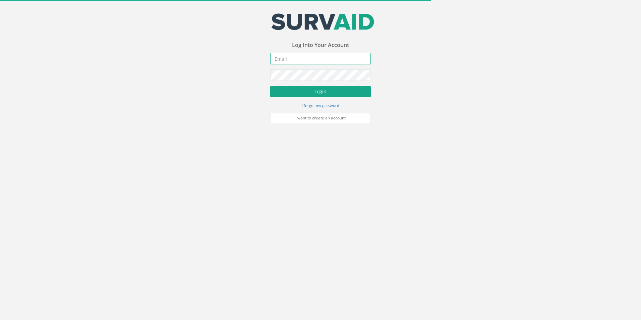
type input "[EMAIL_ADDRESS][DOMAIN_NAME]"
click at [320, 95] on button "Login" at bounding box center [320, 91] width 101 height 11
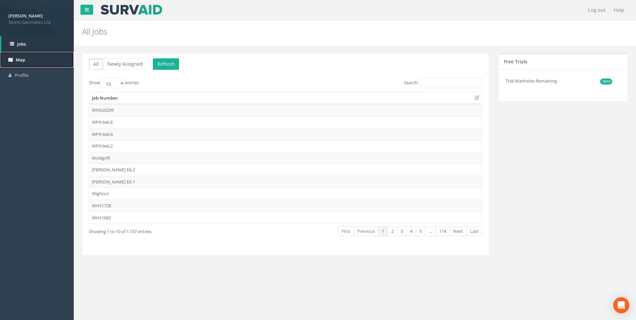
click at [41, 65] on link "Map" at bounding box center [37, 60] width 74 height 16
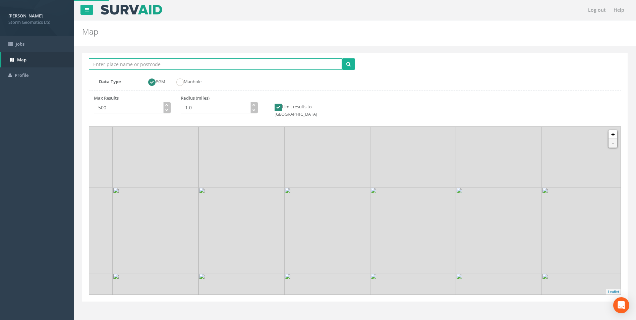
click at [148, 64] on input "Location Search Box" at bounding box center [215, 63] width 253 height 11
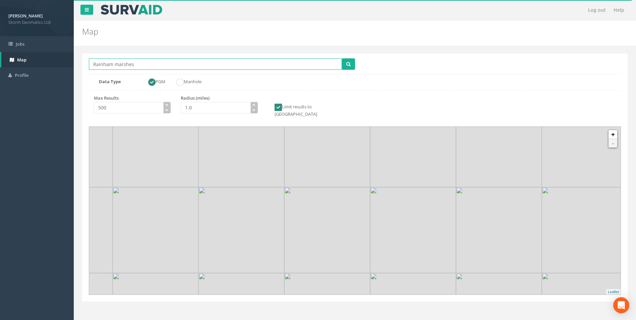
type input "rainham marshes"
click at [187, 108] on input "1.0" at bounding box center [216, 107] width 70 height 11
type input "10.0"
click at [353, 67] on button "submit" at bounding box center [348, 63] width 13 height 11
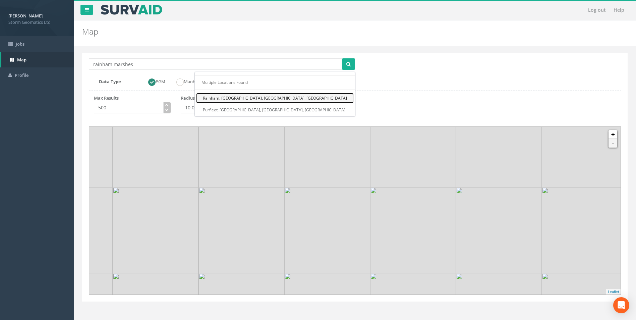
click at [321, 100] on link "Rainham, [GEOGRAPHIC_DATA], [GEOGRAPHIC_DATA], [GEOGRAPHIC_DATA]" at bounding box center [275, 98] width 158 height 10
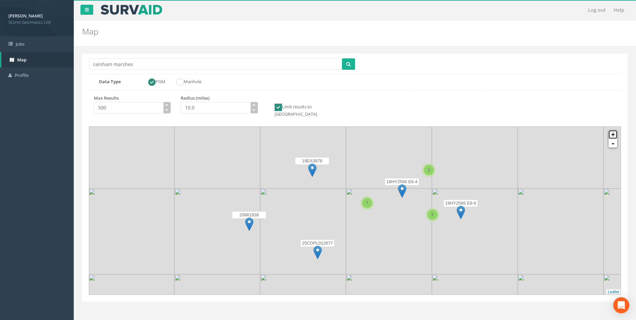
click at [613, 131] on link "+" at bounding box center [613, 134] width 9 height 9
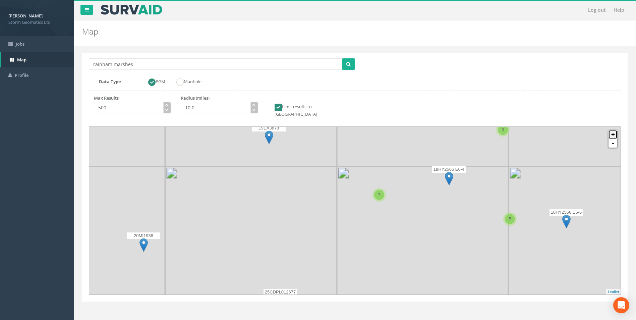
click at [613, 131] on link "+" at bounding box center [613, 134] width 9 height 9
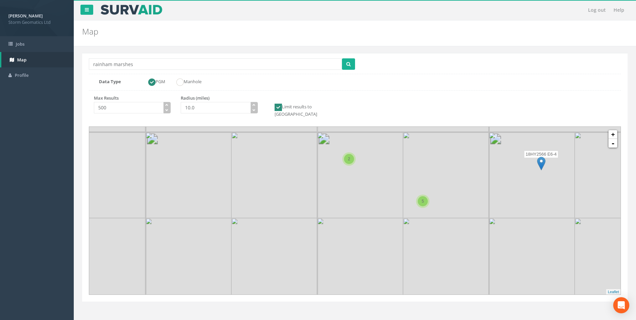
drag, startPoint x: 422, startPoint y: 156, endPoint x: 417, endPoint y: 195, distance: 38.9
click at [417, 195] on img at bounding box center [446, 175] width 86 height 86
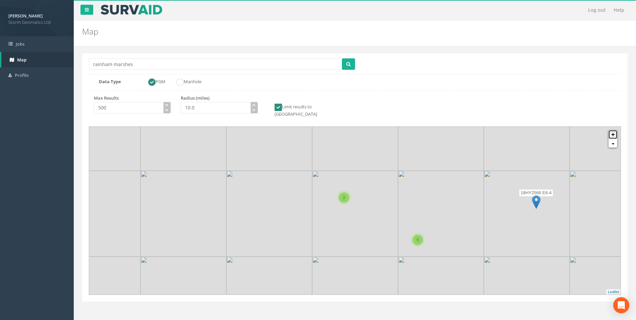
click at [610, 130] on link "+" at bounding box center [613, 134] width 9 height 9
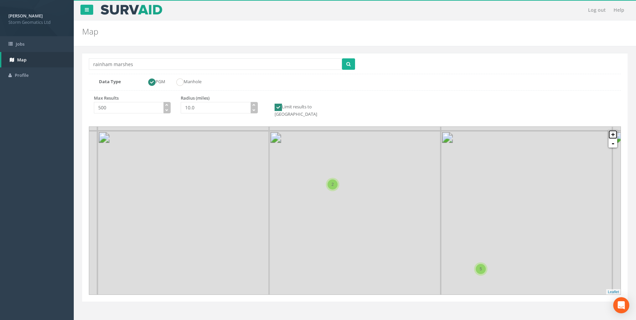
click at [610, 130] on link "+" at bounding box center [613, 134] width 9 height 9
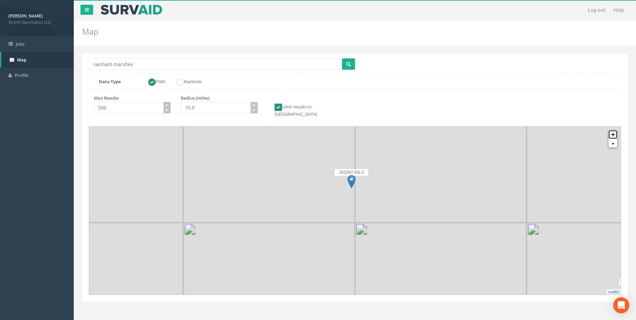
click at [610, 130] on link "+" at bounding box center [613, 134] width 9 height 9
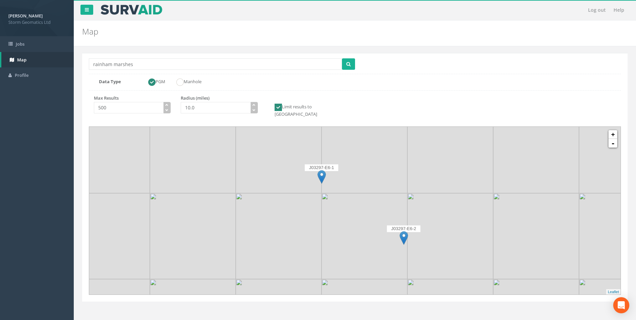
drag, startPoint x: 413, startPoint y: 161, endPoint x: 477, endPoint y: 228, distance: 93.5
click at [477, 228] on img at bounding box center [451, 236] width 86 height 86
click at [331, 182] on img at bounding box center [333, 187] width 8 height 14
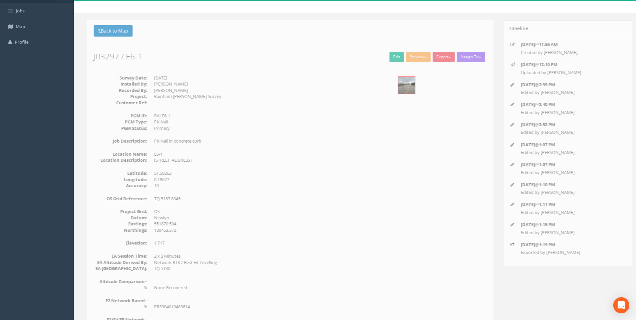
scroll to position [34, 0]
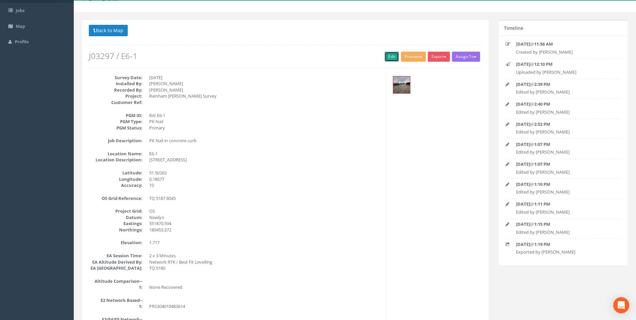
click at [391, 58] on link "Edit" at bounding box center [392, 57] width 14 height 10
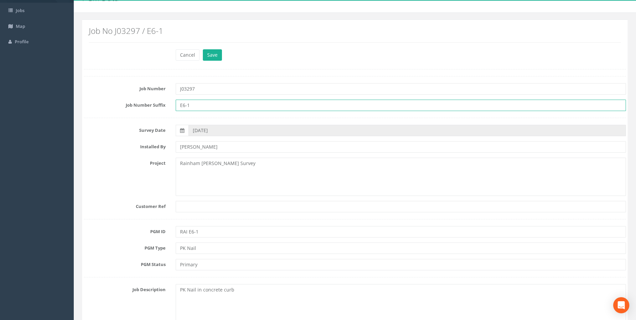
drag, startPoint x: 220, startPoint y: 107, endPoint x: 149, endPoint y: 110, distance: 71.2
click at [149, 110] on div "Job Number Suffix E6-1" at bounding box center [355, 105] width 553 height 11
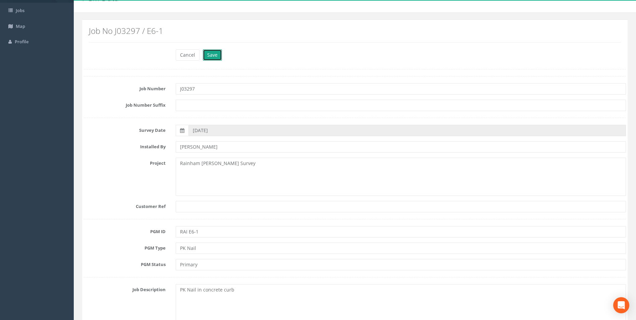
click at [211, 59] on button "Save" at bounding box center [212, 54] width 19 height 11
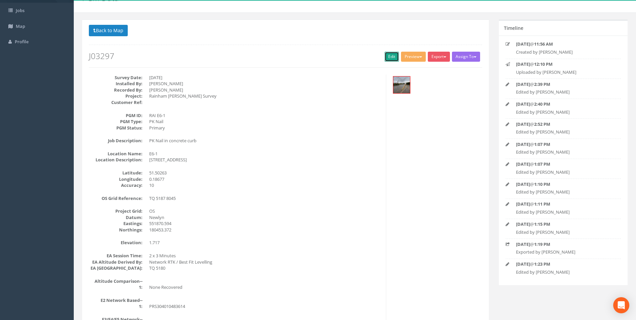
click at [385, 57] on link "Edit" at bounding box center [392, 57] width 14 height 10
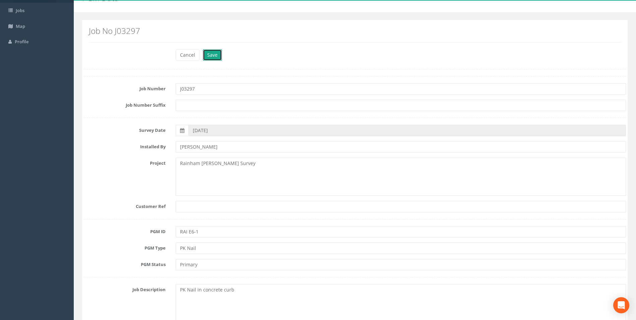
click at [216, 53] on button "Save" at bounding box center [212, 54] width 19 height 11
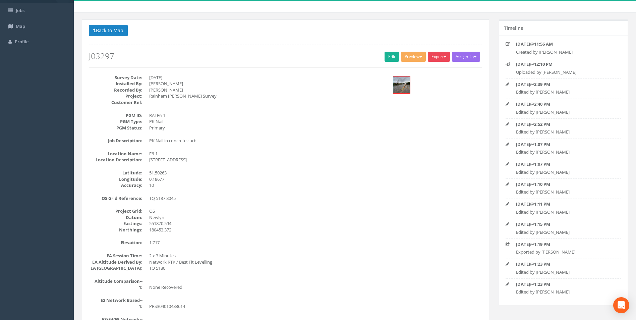
click at [435, 57] on button "Export" at bounding box center [439, 57] width 22 height 10
click at [431, 138] on link "Env Agency E6" at bounding box center [424, 134] width 53 height 10
click at [436, 59] on button "Export" at bounding box center [439, 57] width 22 height 10
click at [424, 137] on link "Env Agency E6" at bounding box center [424, 134] width 53 height 10
click at [438, 55] on button "Export" at bounding box center [439, 57] width 22 height 10
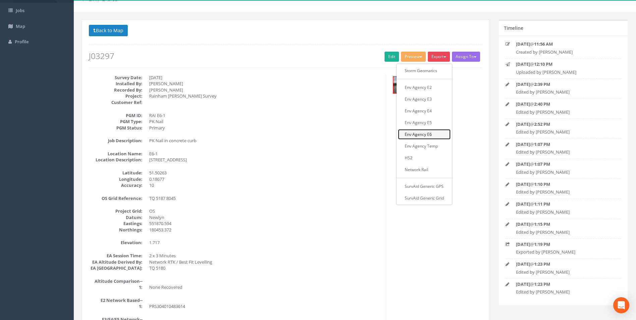
click at [422, 136] on link "Env Agency E6" at bounding box center [424, 134] width 53 height 10
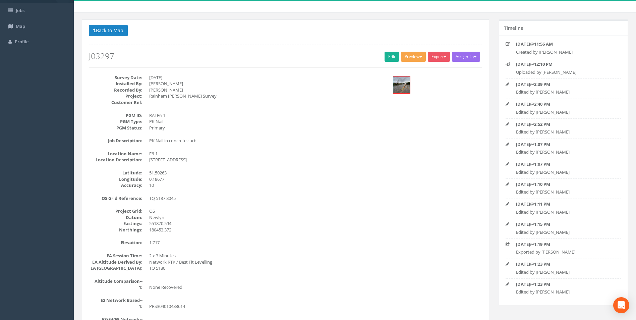
click at [411, 58] on button "Preview" at bounding box center [413, 57] width 25 height 10
click at [407, 133] on link "Env Agency E6" at bounding box center [400, 134] width 53 height 10
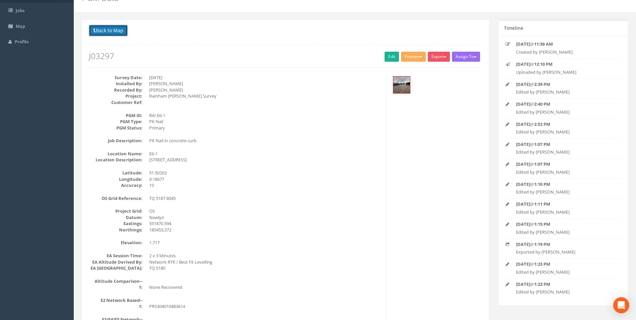
click at [108, 33] on button "Back to Map" at bounding box center [108, 30] width 39 height 11
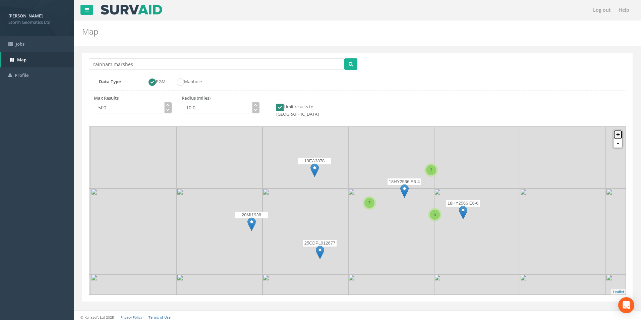
click at [619, 130] on link "+" at bounding box center [618, 134] width 9 height 9
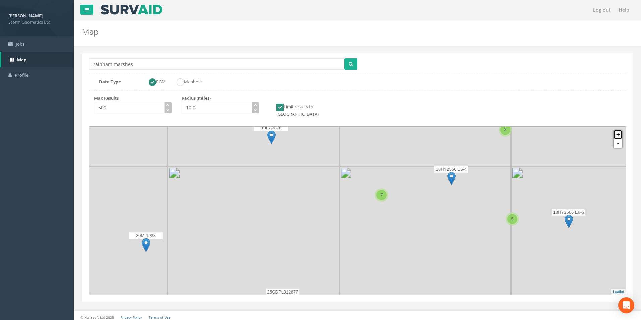
click at [619, 130] on link "+" at bounding box center [618, 134] width 9 height 9
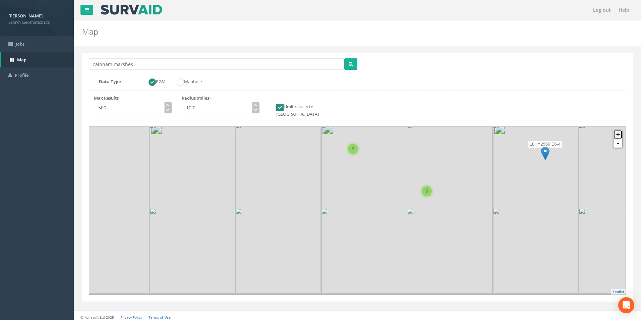
click at [619, 130] on link "+" at bounding box center [618, 134] width 9 height 9
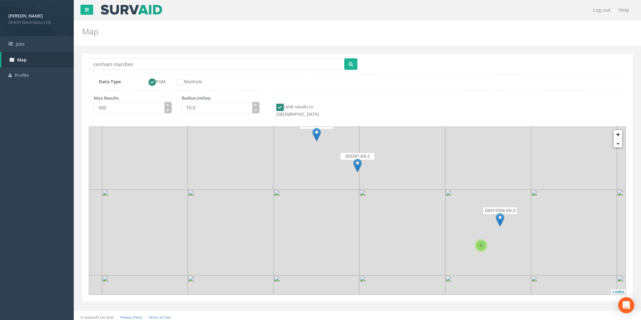
drag, startPoint x: 343, startPoint y: 197, endPoint x: 334, endPoint y: 247, distance: 50.7
click at [334, 247] on icon at bounding box center [346, 281] width 559 height 175
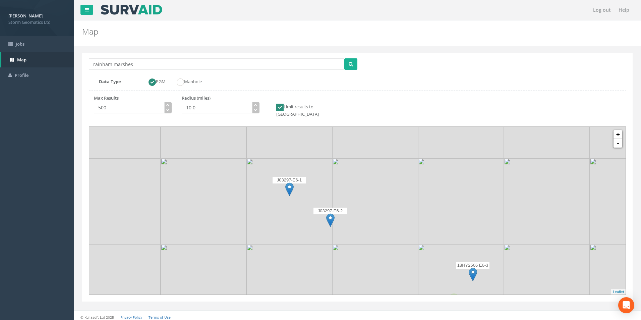
drag, startPoint x: 375, startPoint y: 204, endPoint x: 345, endPoint y: 248, distance: 53.8
click at [345, 248] on icon at bounding box center [330, 265] width 559 height 175
click at [622, 130] on link "+" at bounding box center [618, 134] width 9 height 9
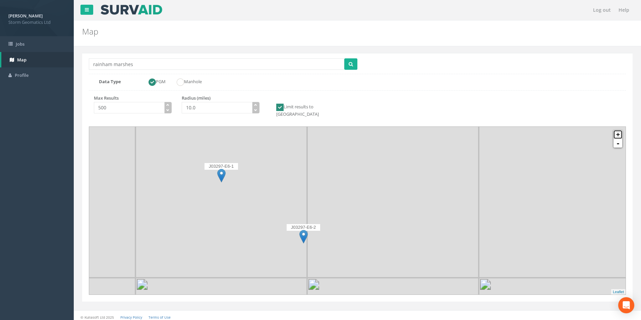
click at [622, 130] on link "+" at bounding box center [618, 134] width 9 height 9
drag, startPoint x: 397, startPoint y: 198, endPoint x: 334, endPoint y: 247, distance: 79.8
click at [334, 247] on icon at bounding box center [283, 281] width 559 height 175
drag, startPoint x: 295, startPoint y: 184, endPoint x: 292, endPoint y: 257, distance: 72.9
click at [292, 257] on icon at bounding box center [353, 287] width 559 height 175
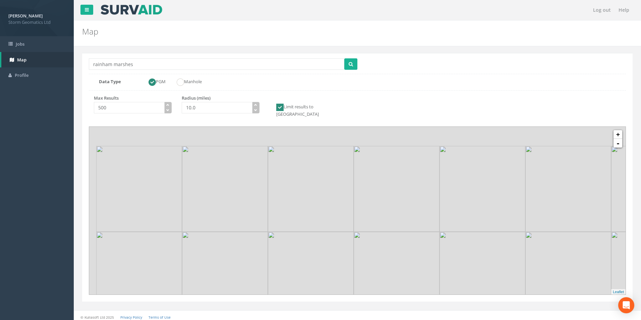
drag, startPoint x: 203, startPoint y: 210, endPoint x: 296, endPoint y: 296, distance: 126.5
click at [296, 296] on div "Location Search Box rainham marshes Multiple Locations Found Rainham, Rainham, …" at bounding box center [358, 184] width 558 height 277
drag, startPoint x: 240, startPoint y: 260, endPoint x: 385, endPoint y: 243, distance: 146.3
click at [385, 243] on icon at bounding box center [502, 194] width 559 height 175
drag, startPoint x: 347, startPoint y: 239, endPoint x: 348, endPoint y: 232, distance: 6.5
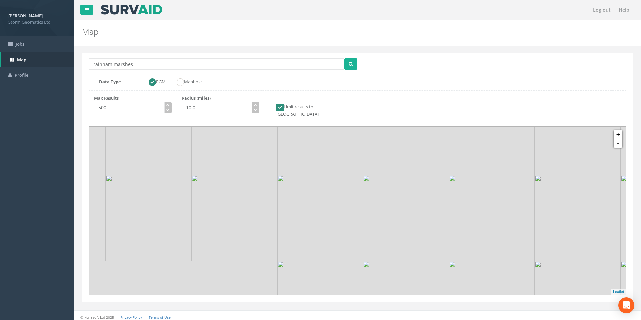
drag, startPoint x: 351, startPoint y: 262, endPoint x: 339, endPoint y: 203, distance: 60.3
click at [339, 203] on icon at bounding box center [357, 210] width 559 height 175
drag, startPoint x: 350, startPoint y: 237, endPoint x: 331, endPoint y: 191, distance: 50.5
click at [332, 194] on icon at bounding box center [343, 146] width 559 height 175
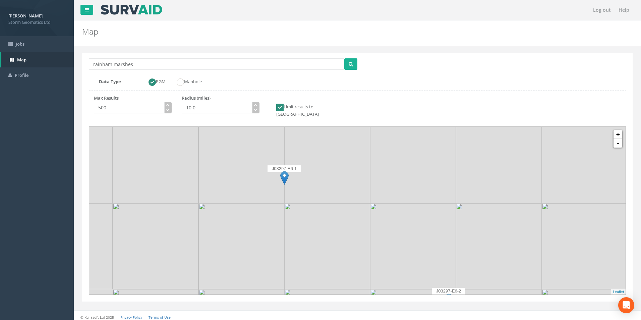
drag, startPoint x: 344, startPoint y: 201, endPoint x: 381, endPoint y: 186, distance: 39.7
click at [381, 186] on icon at bounding box center [401, 192] width 559 height 175
